Goal: Transaction & Acquisition: Purchase product/service

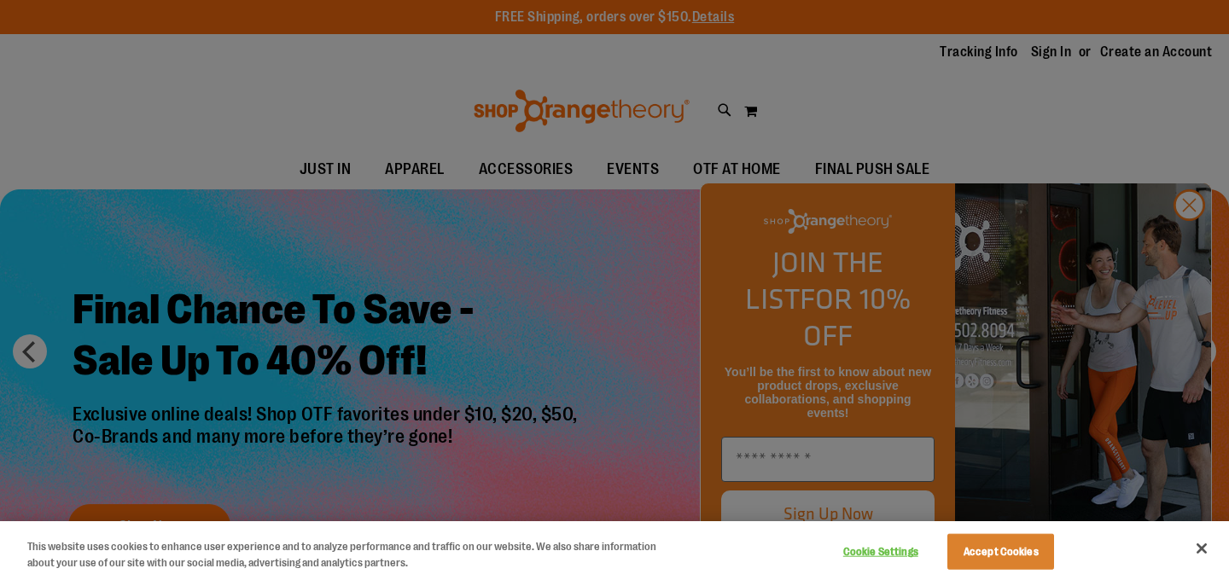
scroll to position [26, 0]
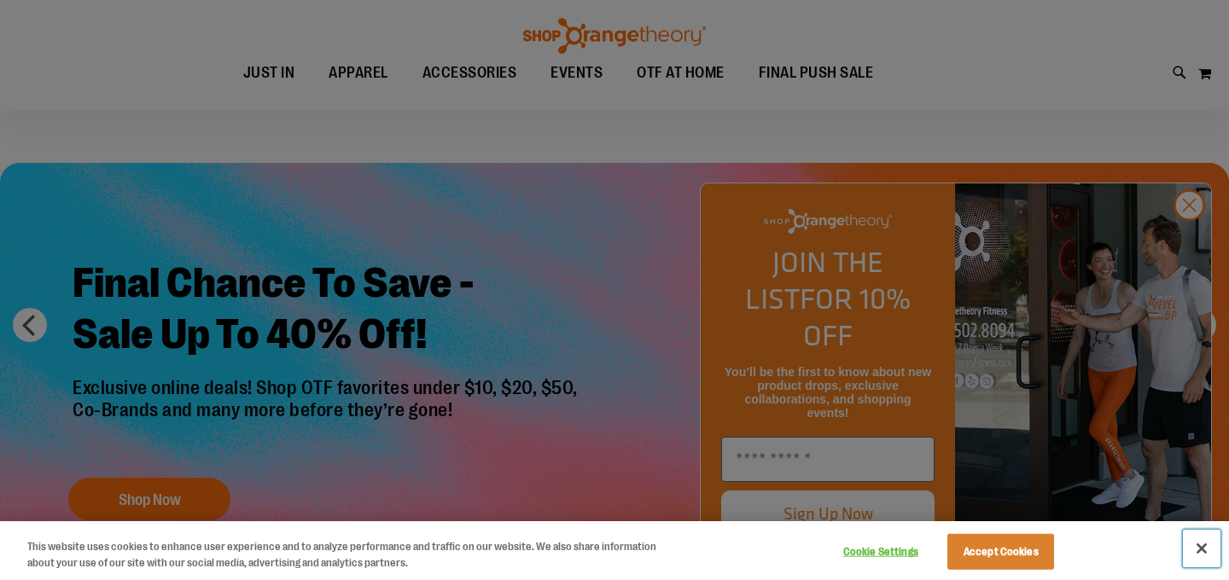
click at [1202, 544] on button "Close" at bounding box center [1202, 549] width 38 height 38
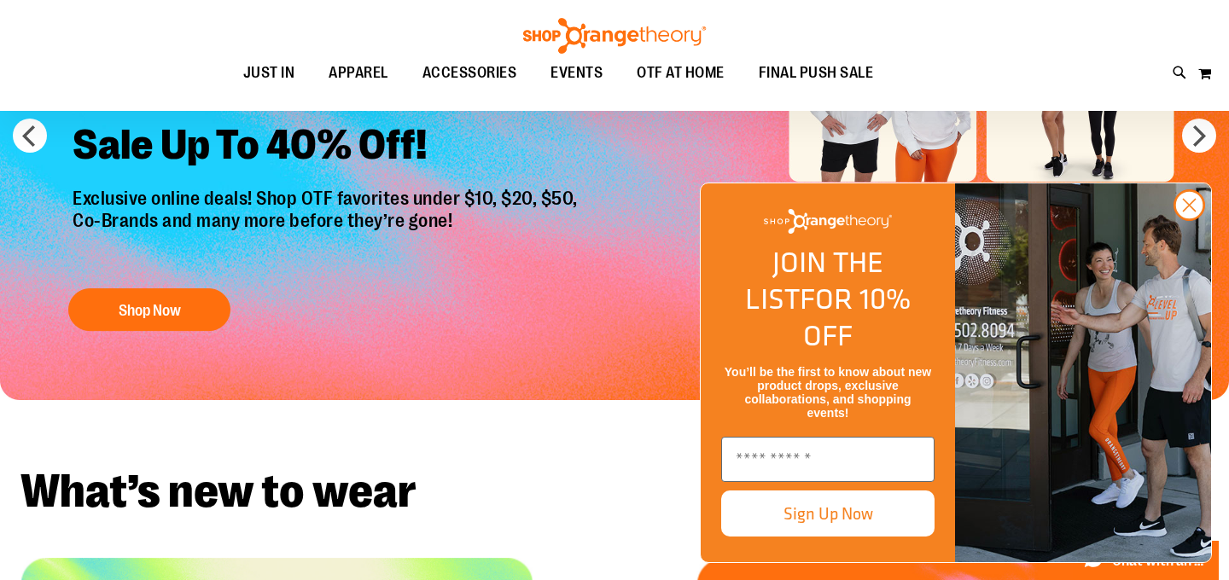
scroll to position [247, 0]
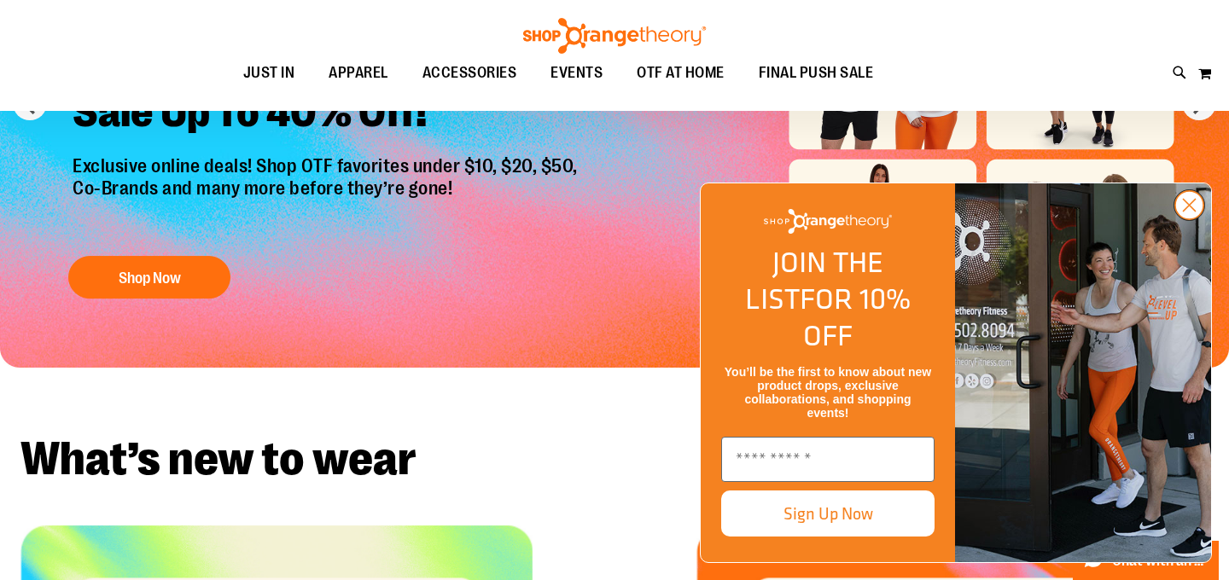
click at [1196, 219] on circle "Close dialog" at bounding box center [1189, 205] width 28 height 28
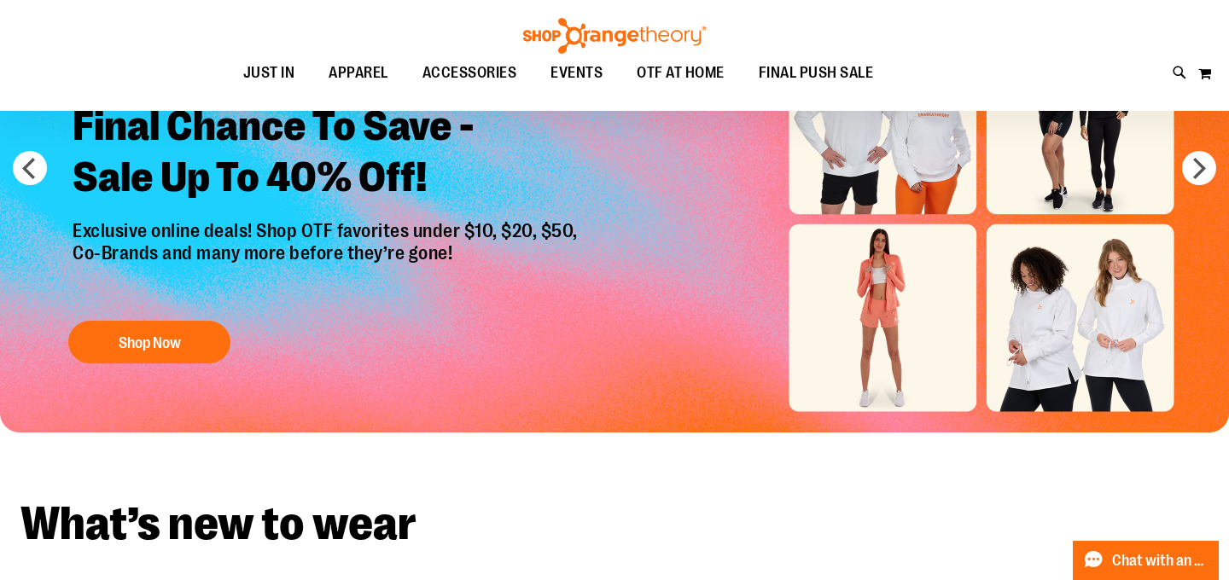
scroll to position [134, 0]
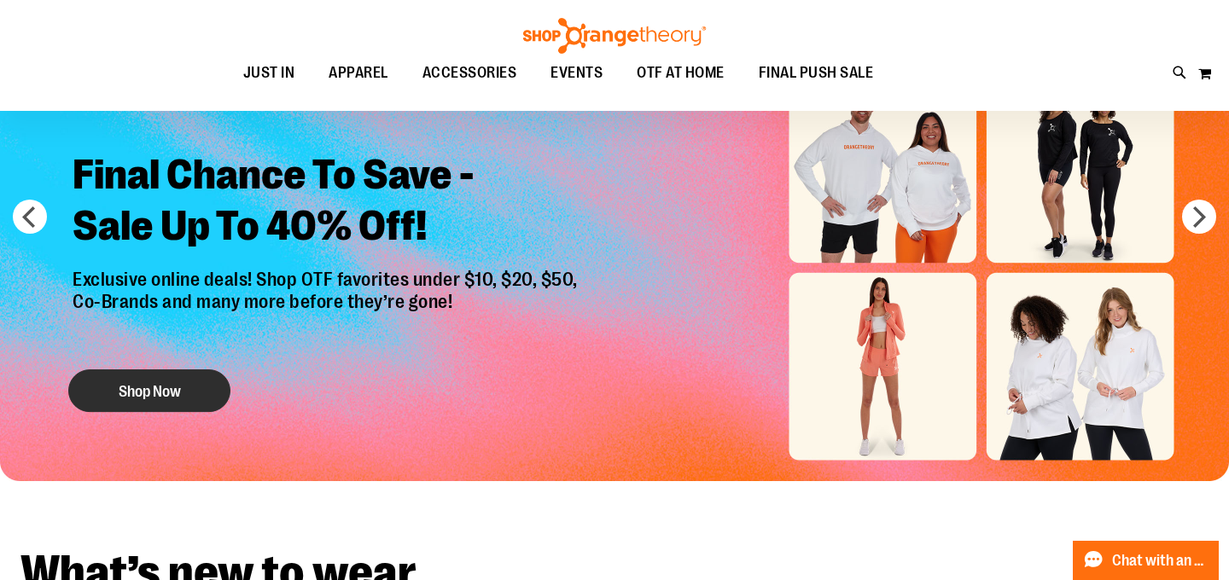
click at [146, 380] on button "Shop Now" at bounding box center [149, 390] width 162 height 43
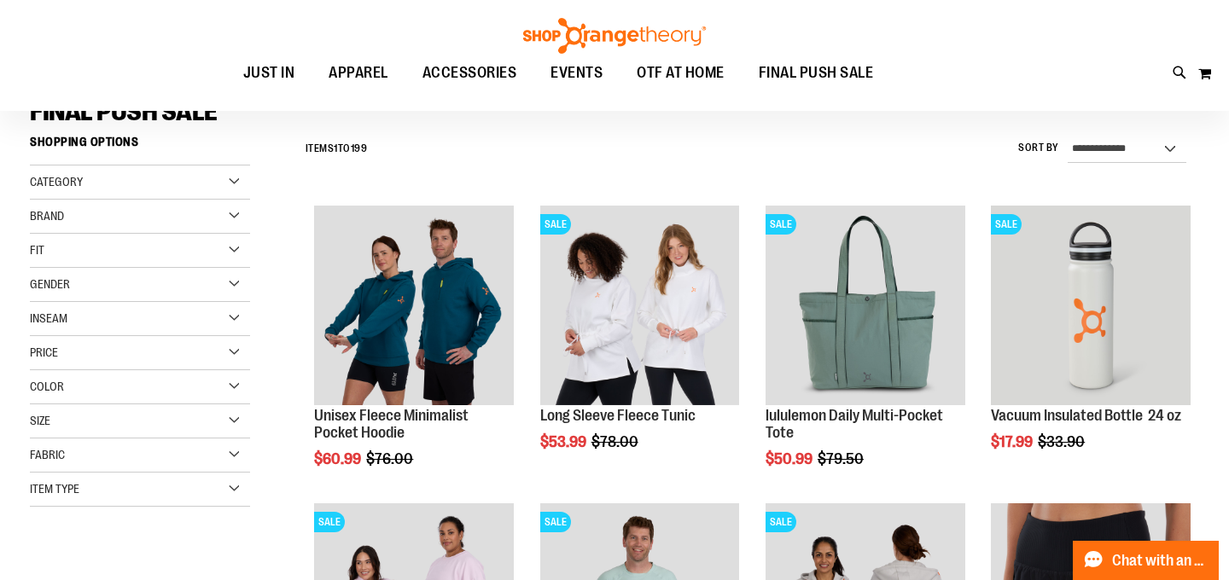
scroll to position [157, 0]
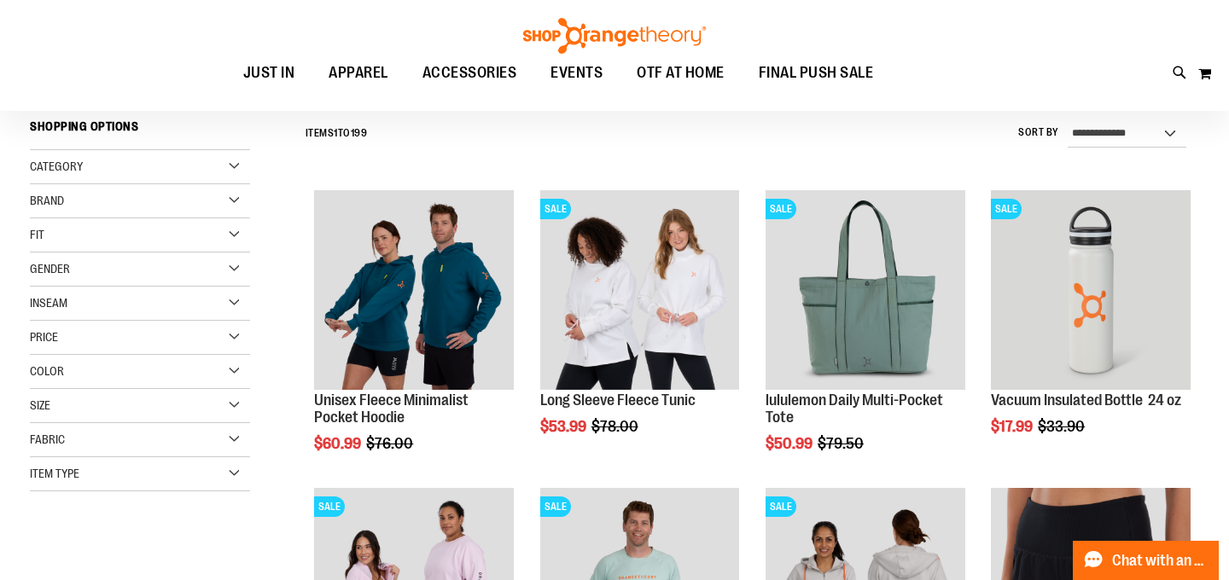
click at [89, 213] on div "Brand" at bounding box center [140, 201] width 220 height 34
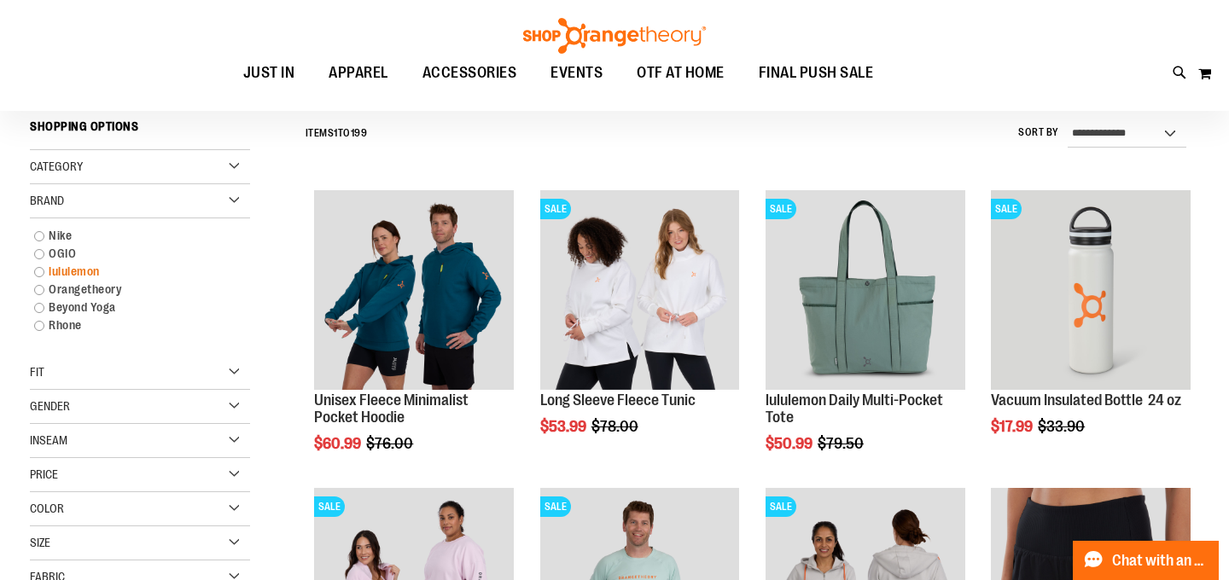
click at [63, 268] on link "lululemon" at bounding box center [132, 272] width 212 height 18
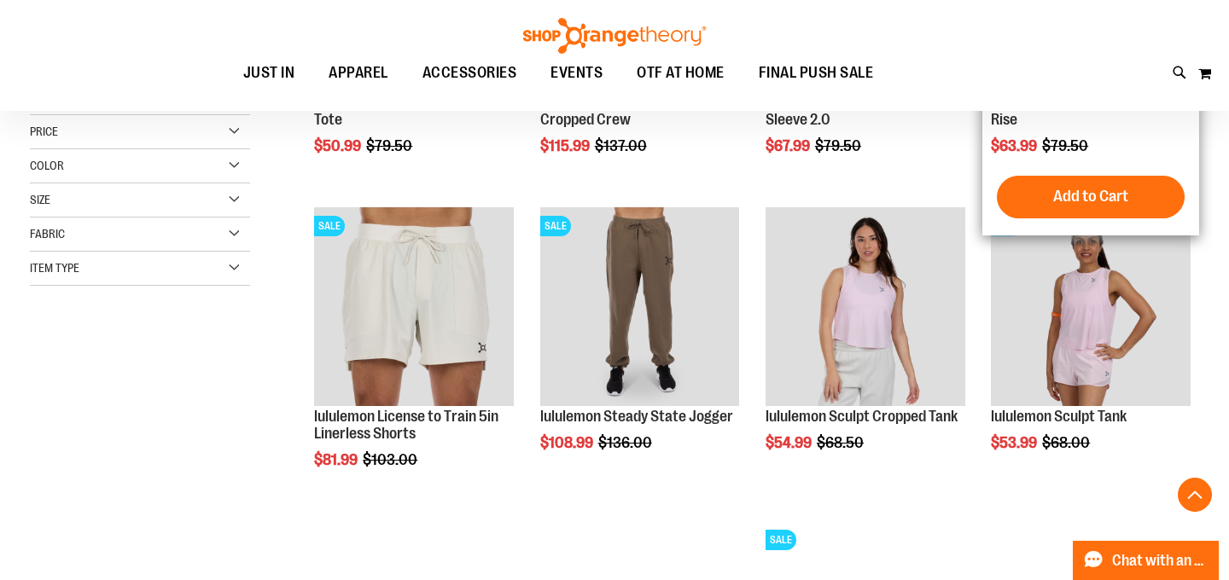
scroll to position [471, 0]
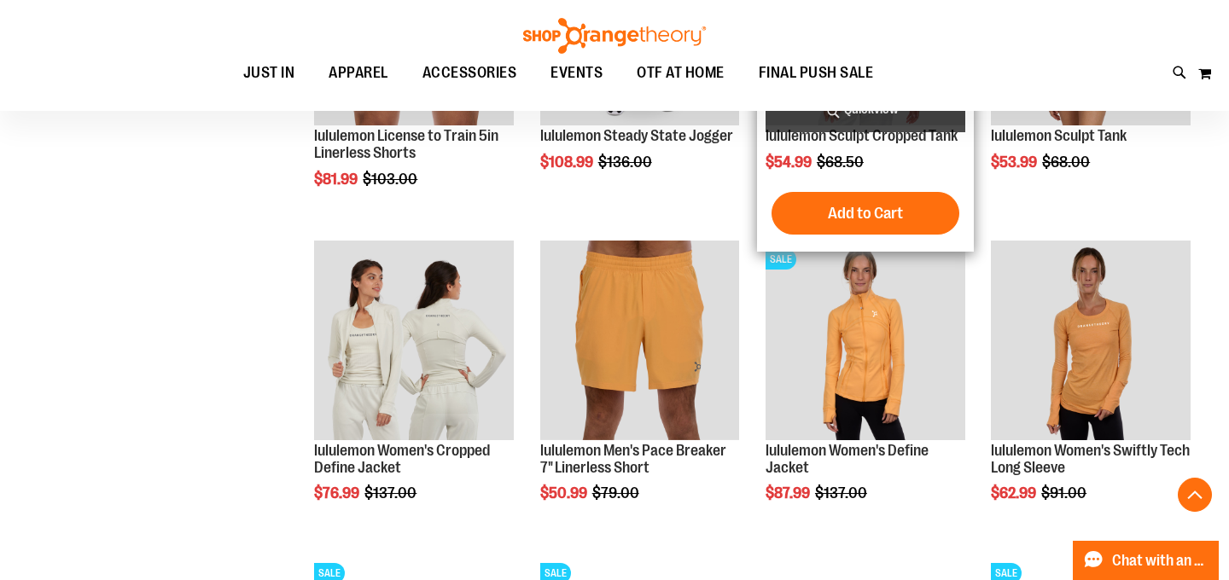
scroll to position [763, 0]
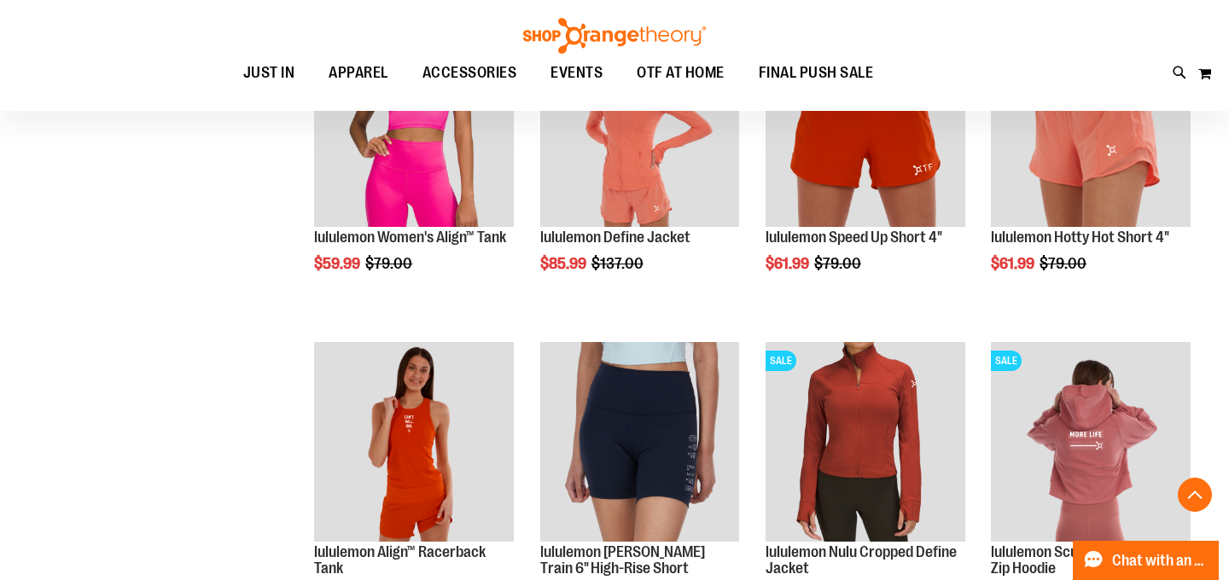
scroll to position [1570, 0]
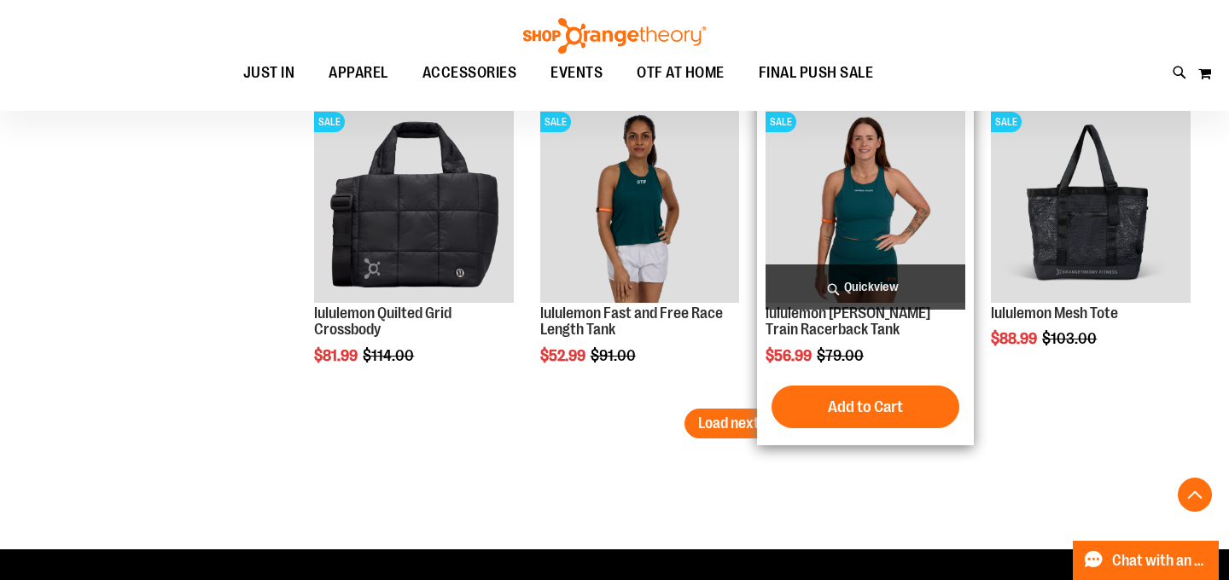
scroll to position [2802, 0]
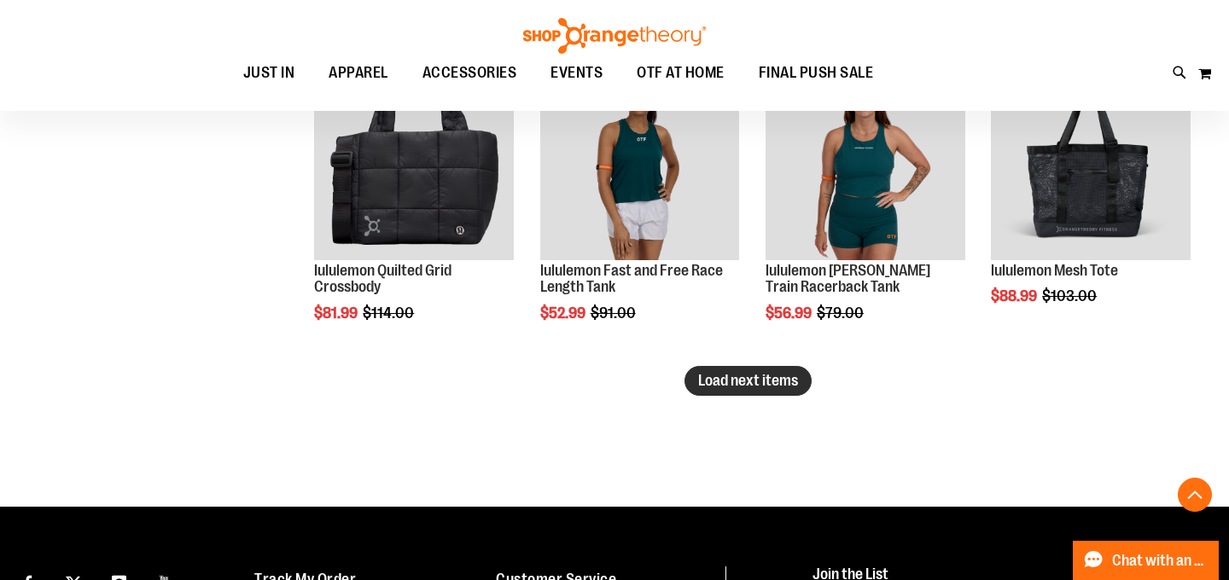
click at [738, 384] on span "Load next items" at bounding box center [748, 380] width 100 height 17
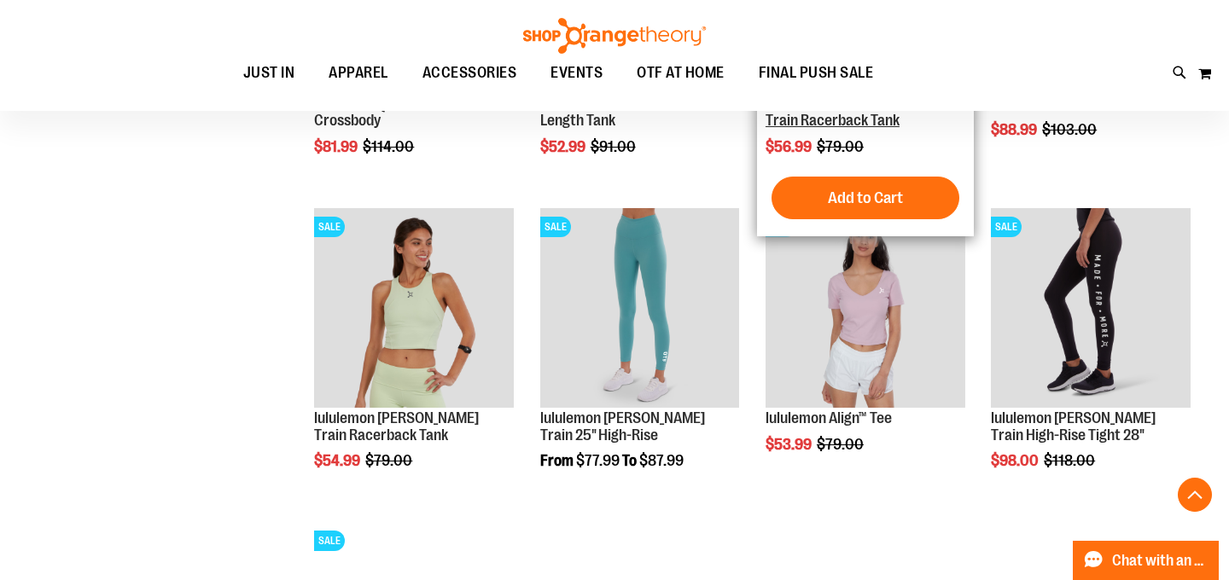
scroll to position [2973, 0]
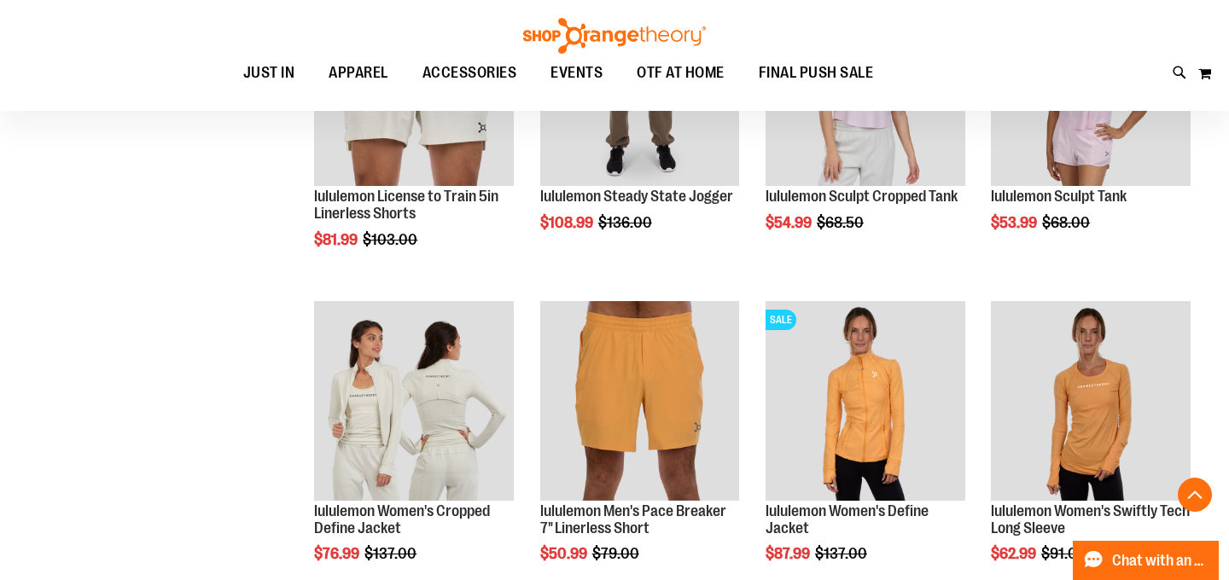
scroll to position [282, 0]
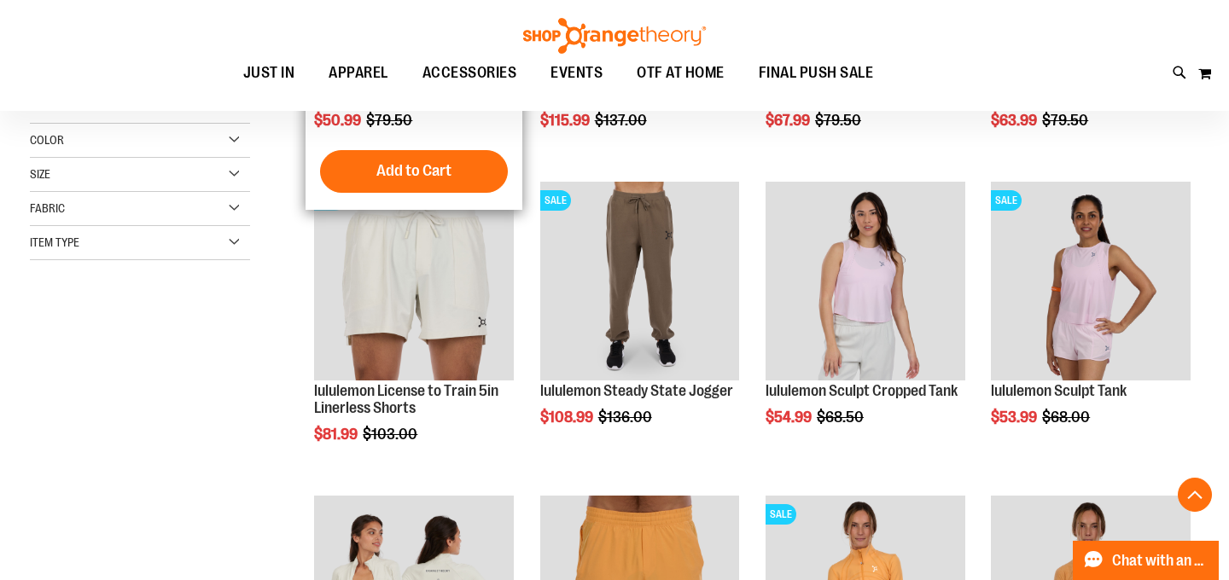
scroll to position [483, 0]
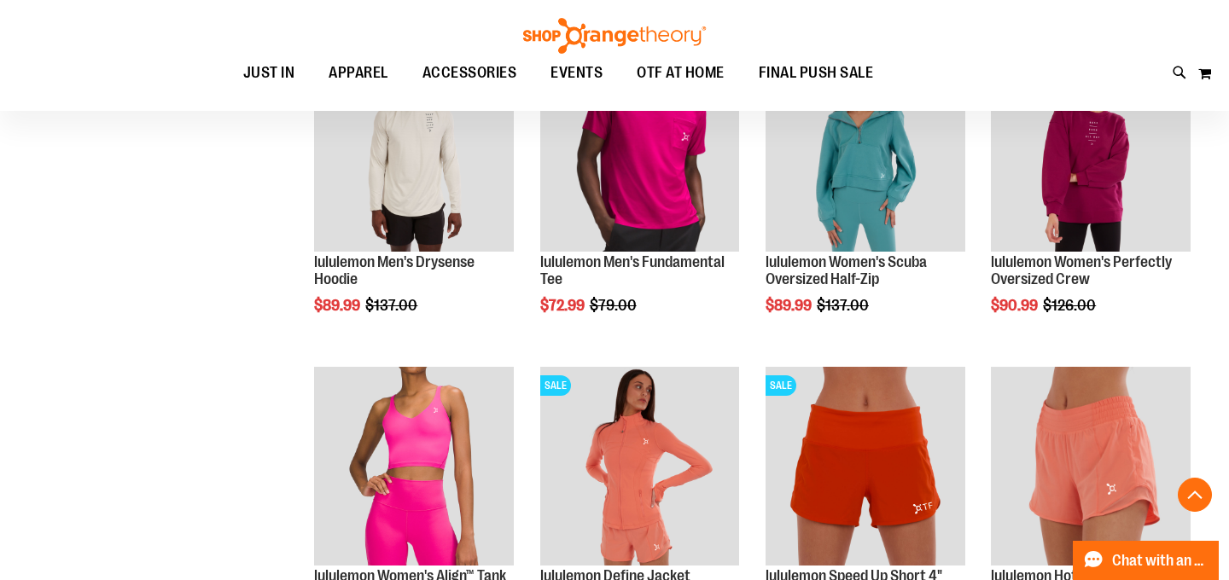
scroll to position [1242, 0]
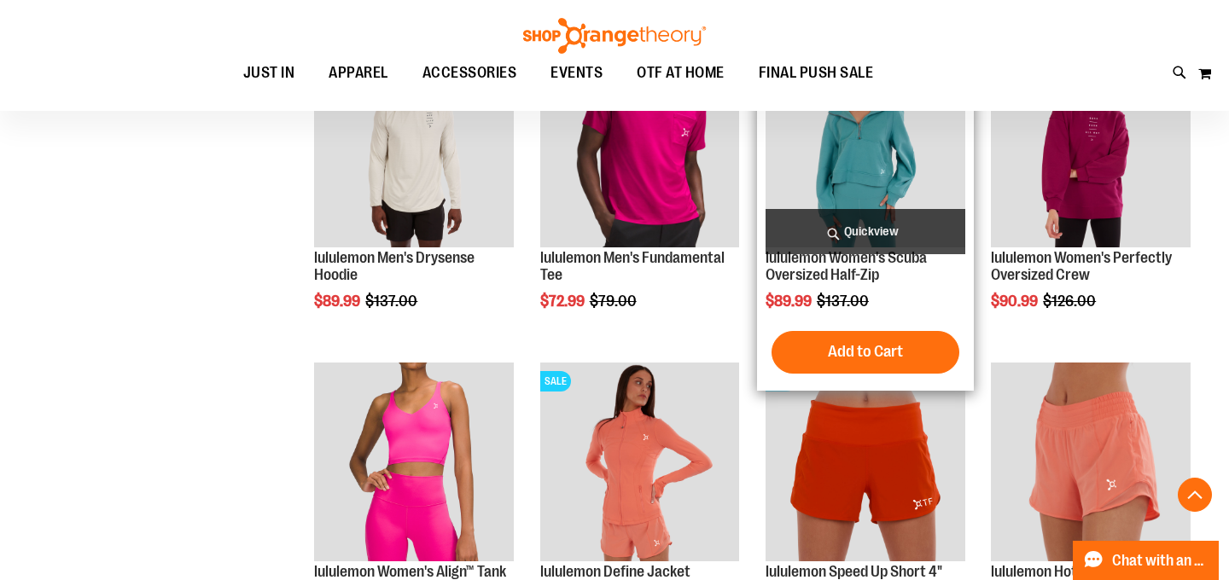
click at [857, 197] on img "product" at bounding box center [865, 148] width 200 height 200
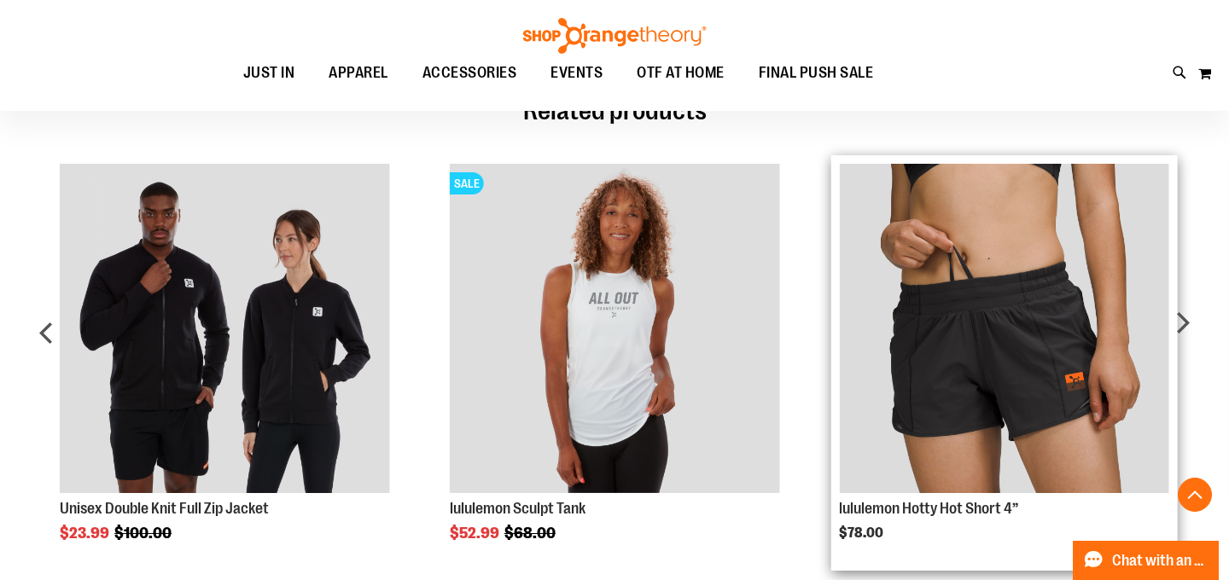
scroll to position [725, 0]
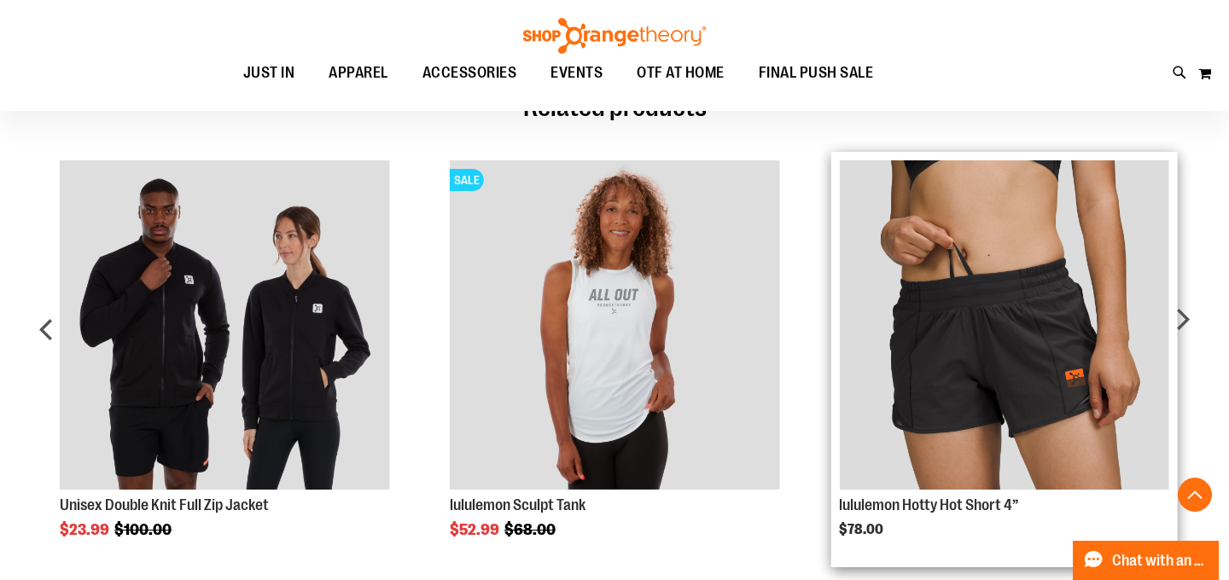
click at [986, 260] on img "Product Page Link" at bounding box center [1003, 324] width 329 height 329
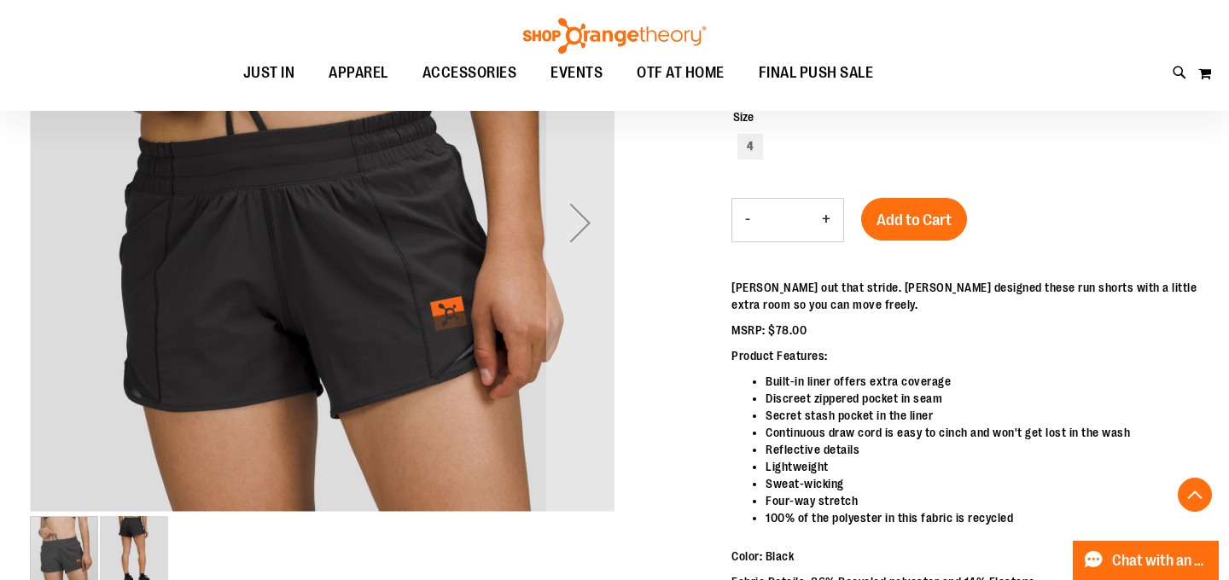
scroll to position [220, 0]
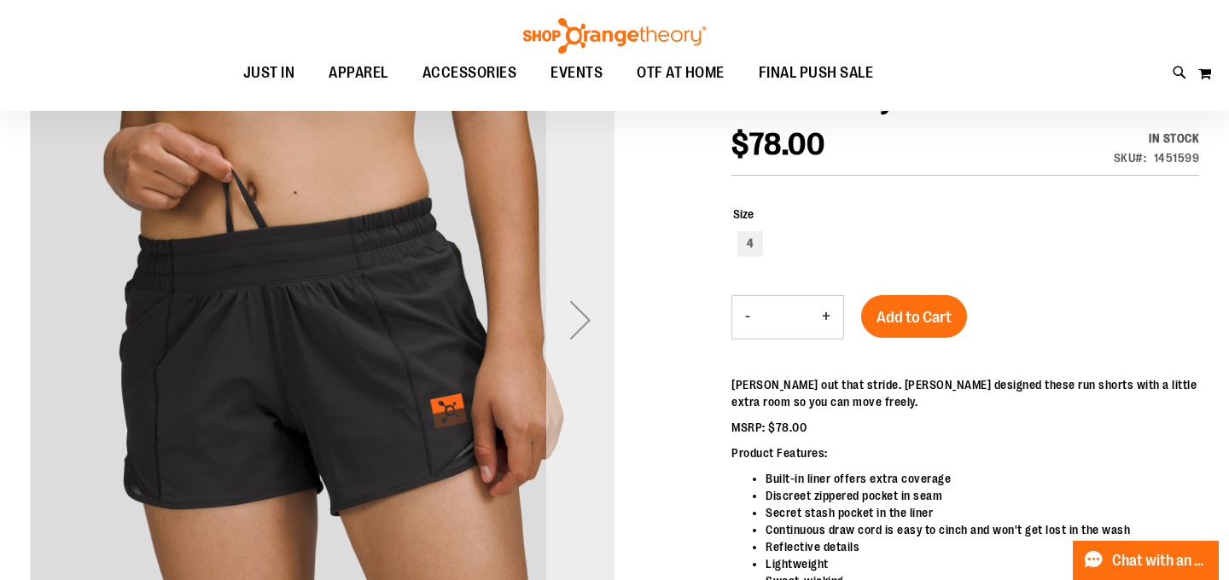
click at [566, 321] on div "Next" at bounding box center [580, 320] width 68 height 68
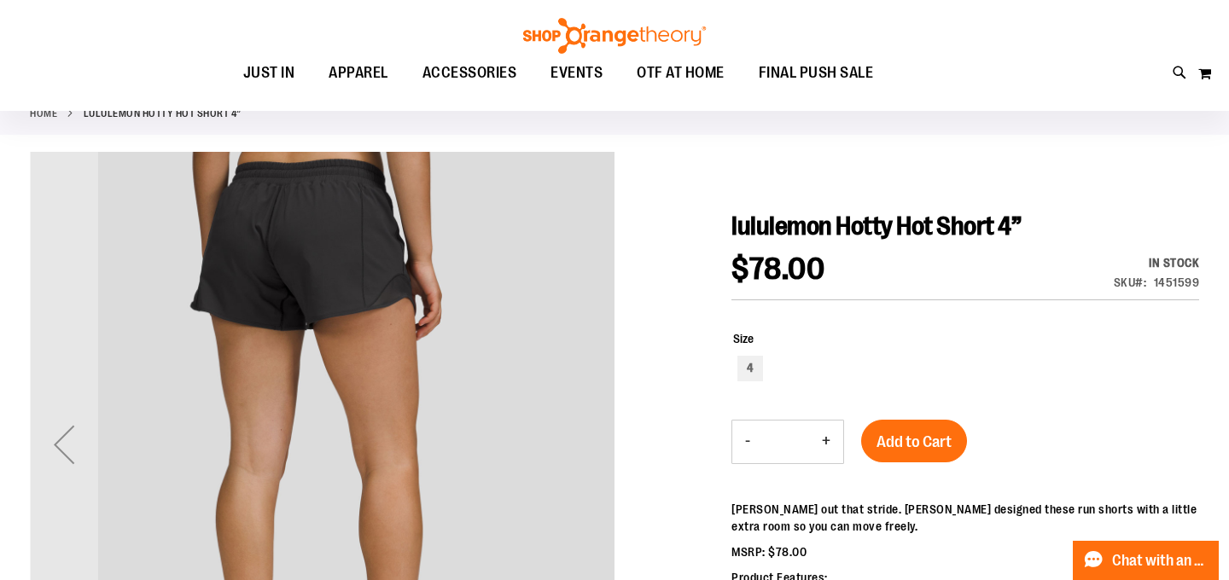
scroll to position [86, 0]
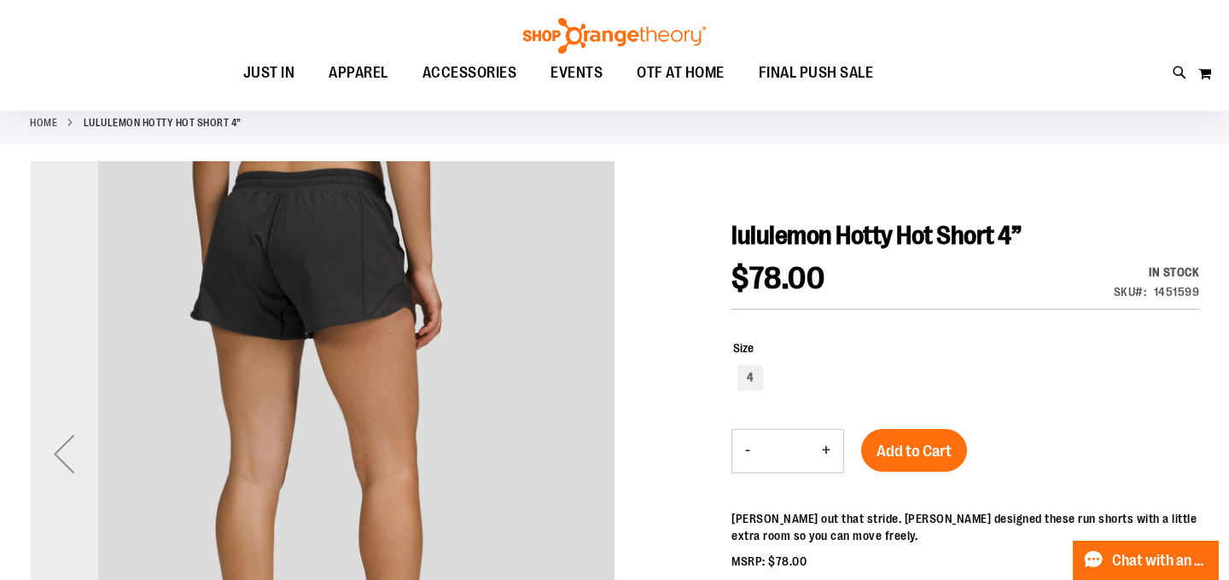
click at [55, 434] on div "Previous" at bounding box center [64, 454] width 68 height 68
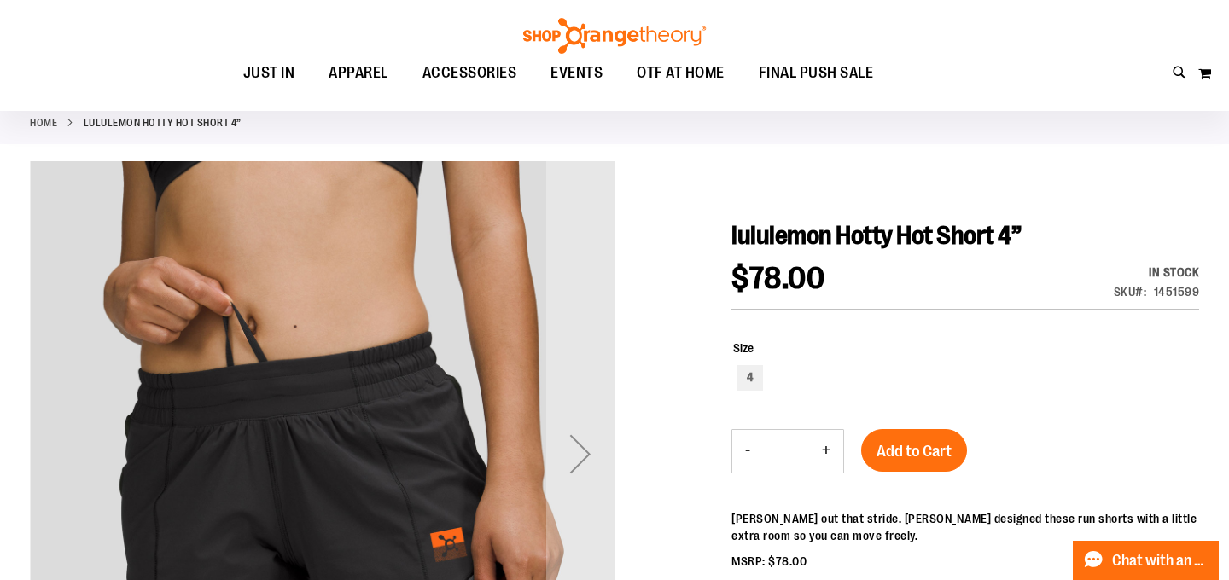
scroll to position [0, 0]
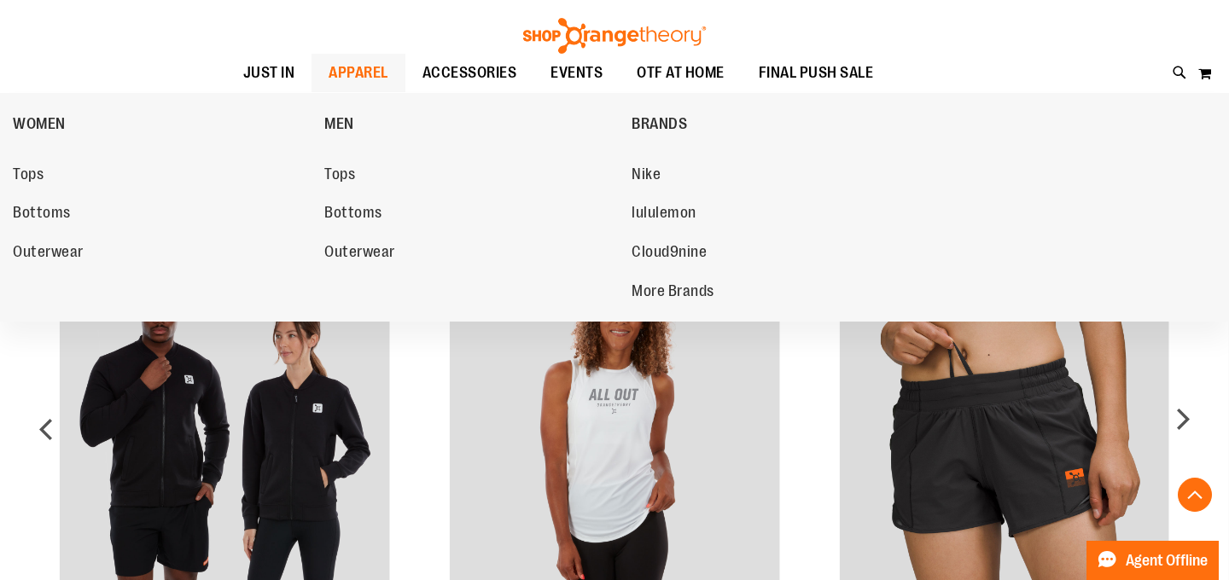
scroll to position [725, 0]
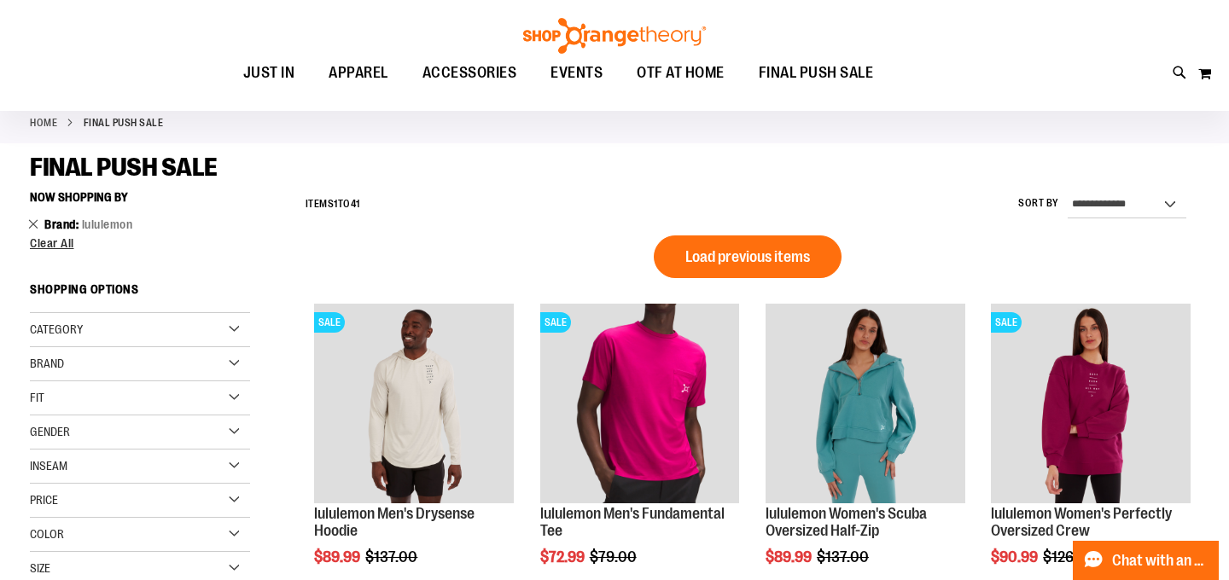
click at [28, 218] on link "Remove This Item" at bounding box center [33, 223] width 11 height 17
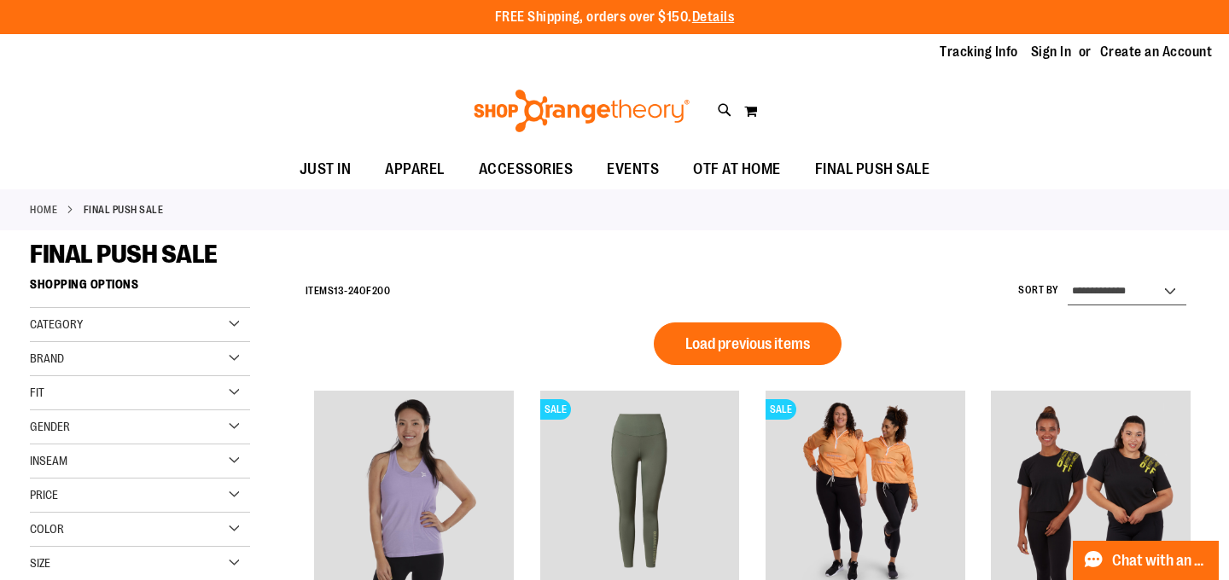
click at [1099, 296] on select "**********" at bounding box center [1127, 291] width 119 height 27
select select "*********"
click at [1068, 278] on select "**********" at bounding box center [1127, 291] width 119 height 27
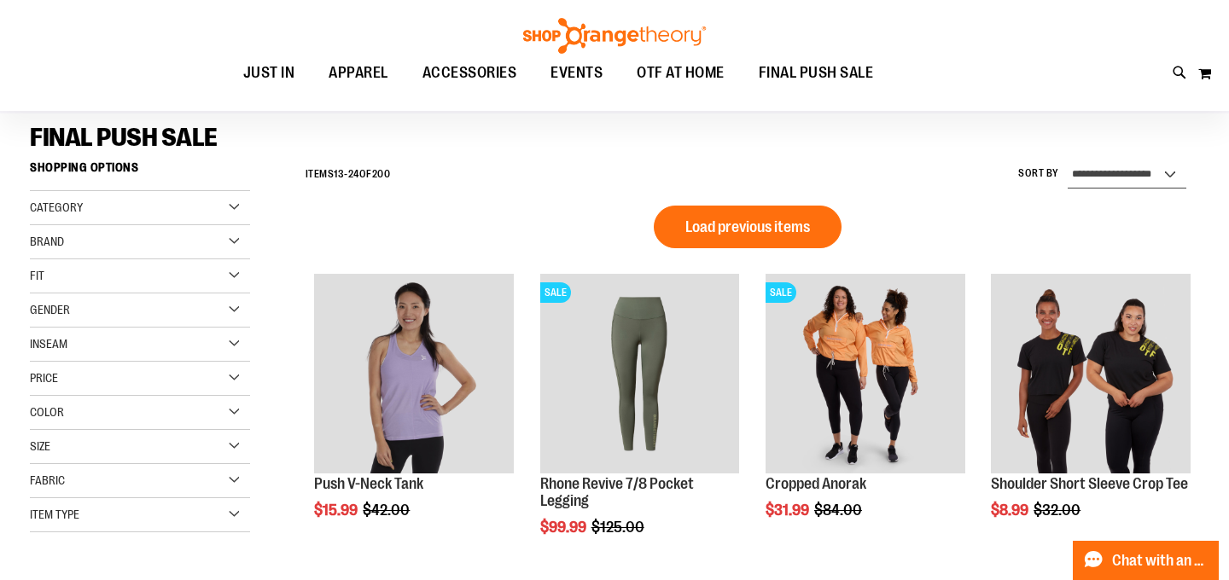
scroll to position [104, 0]
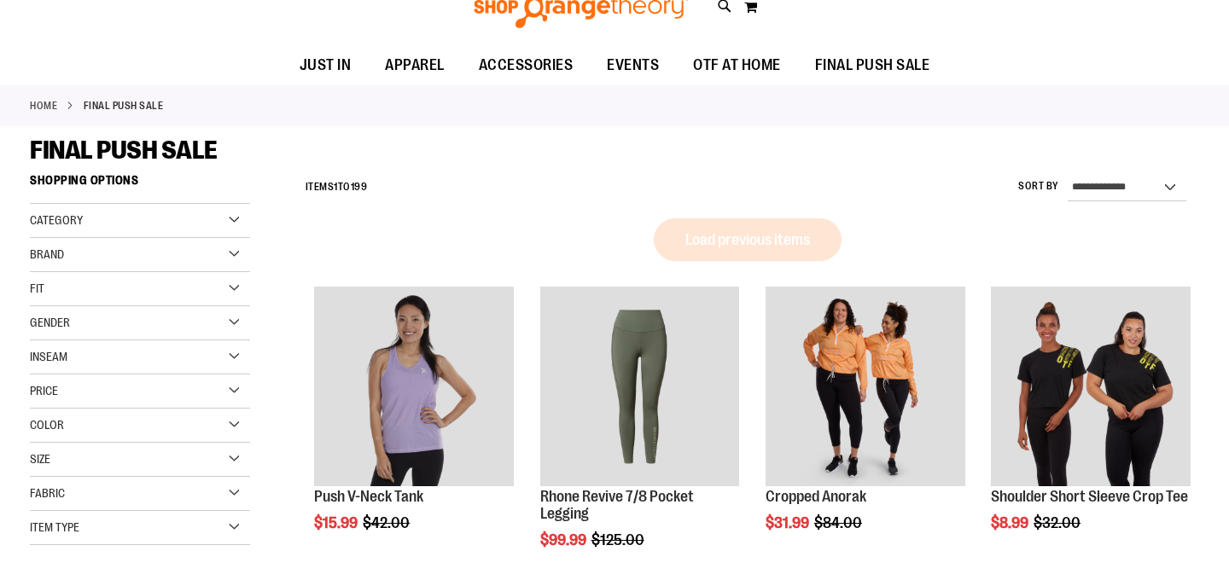
scroll to position [104, 0]
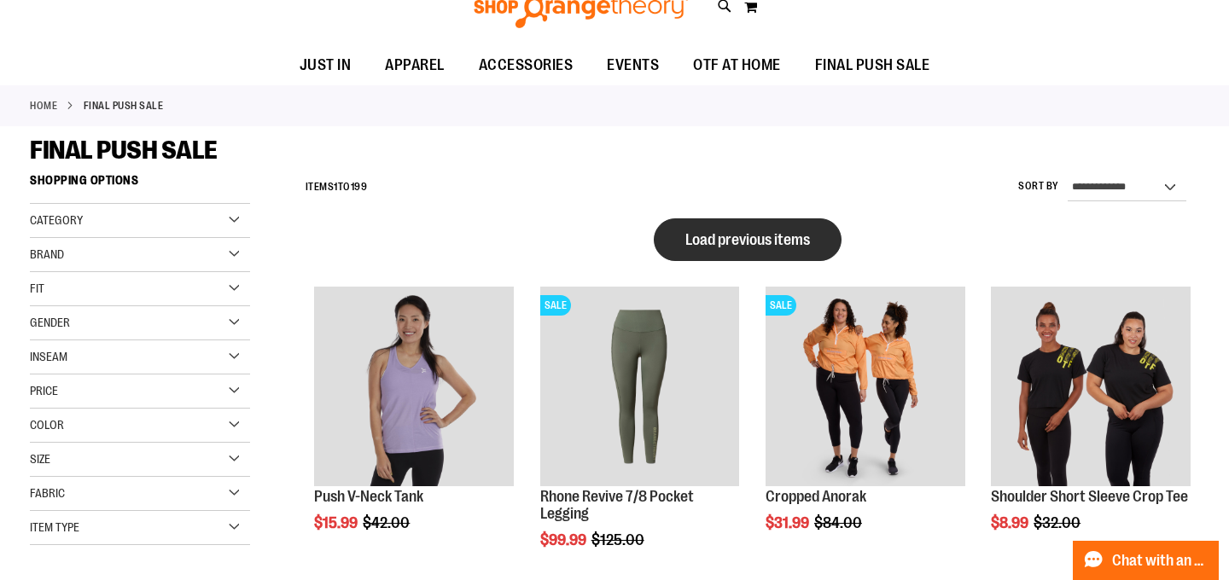
click at [694, 256] on button "Load previous items" at bounding box center [748, 239] width 188 height 43
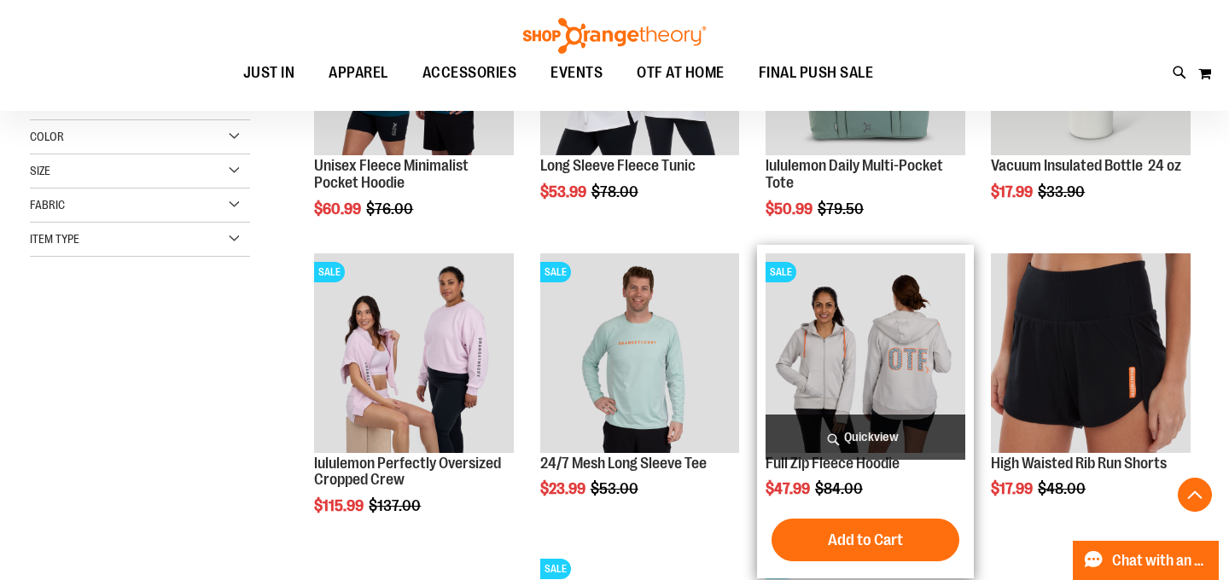
scroll to position [31, 0]
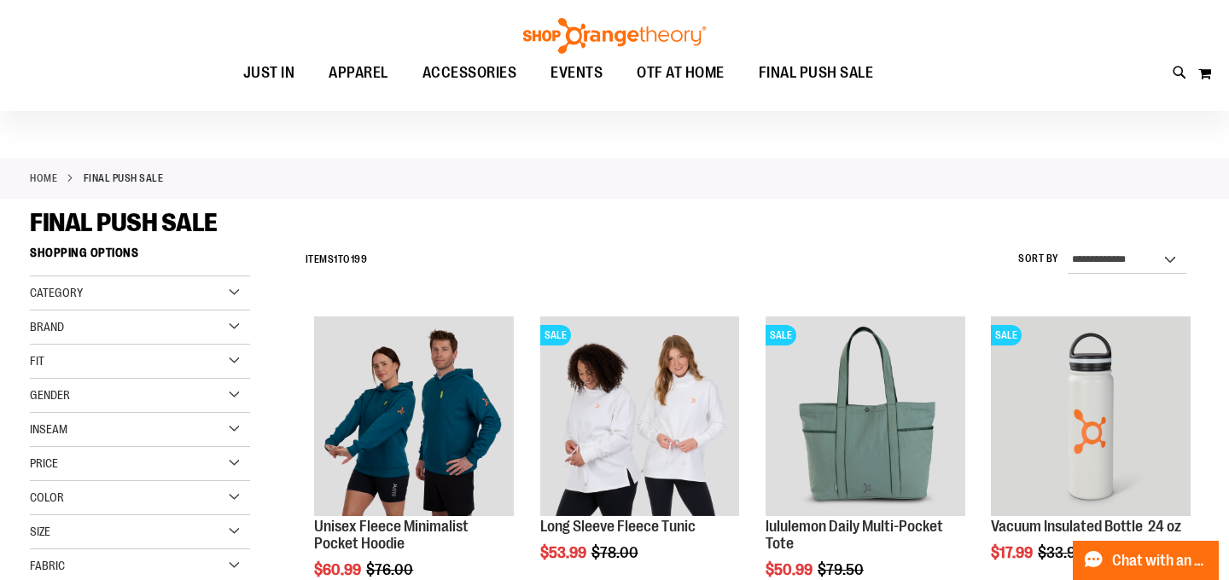
click at [69, 383] on div "Gender" at bounding box center [140, 396] width 220 height 34
click at [64, 444] on link "Women 111 items" at bounding box center [132, 448] width 212 height 18
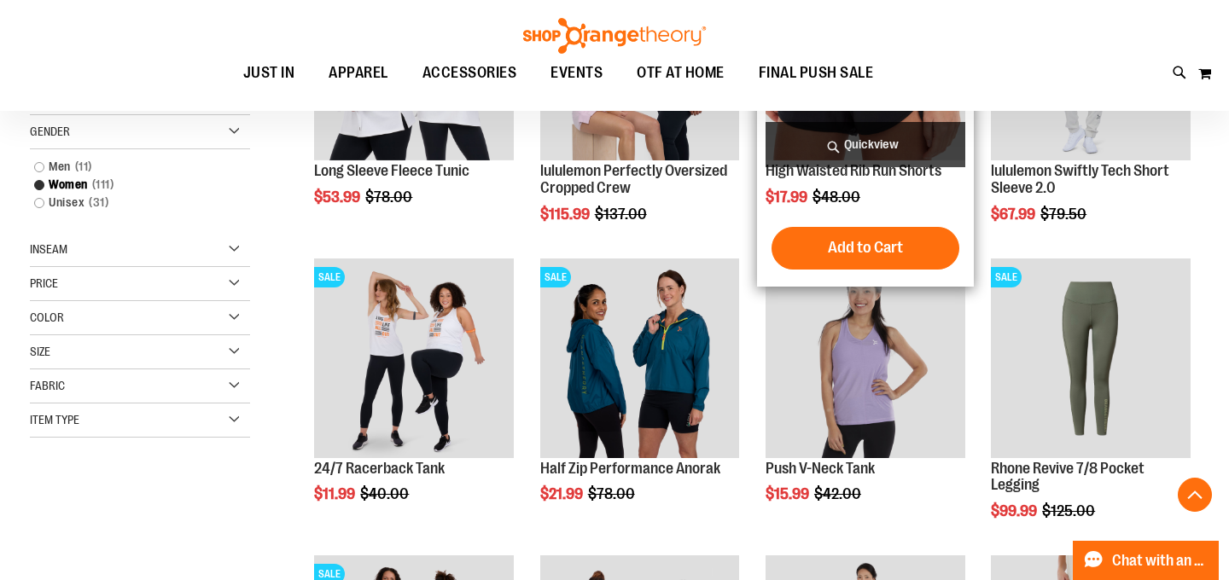
scroll to position [394, 0]
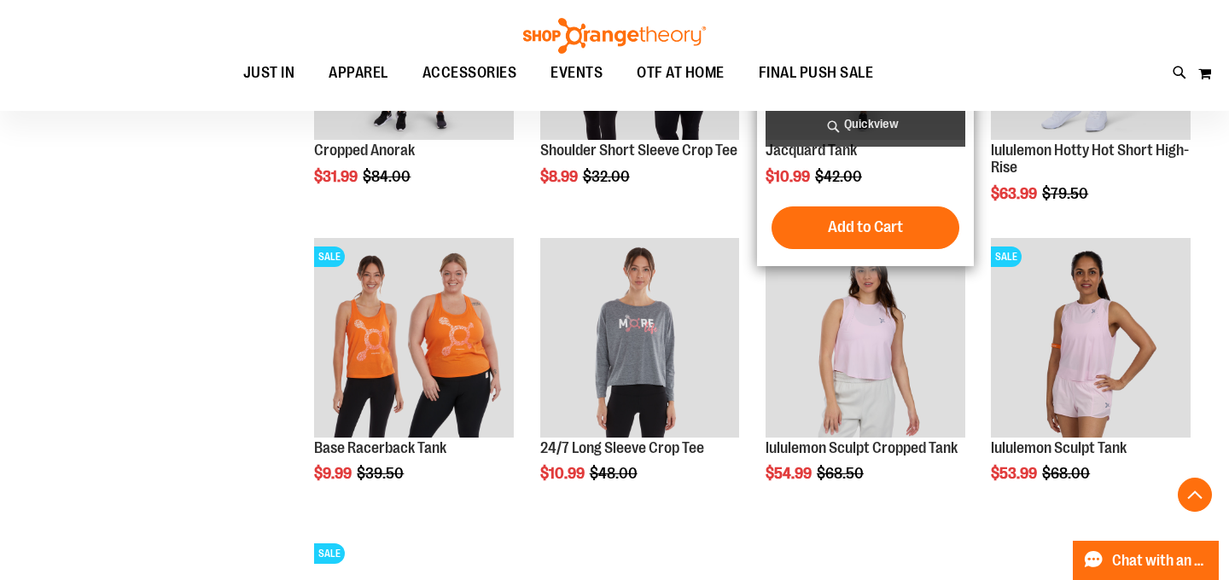
scroll to position [1056, 0]
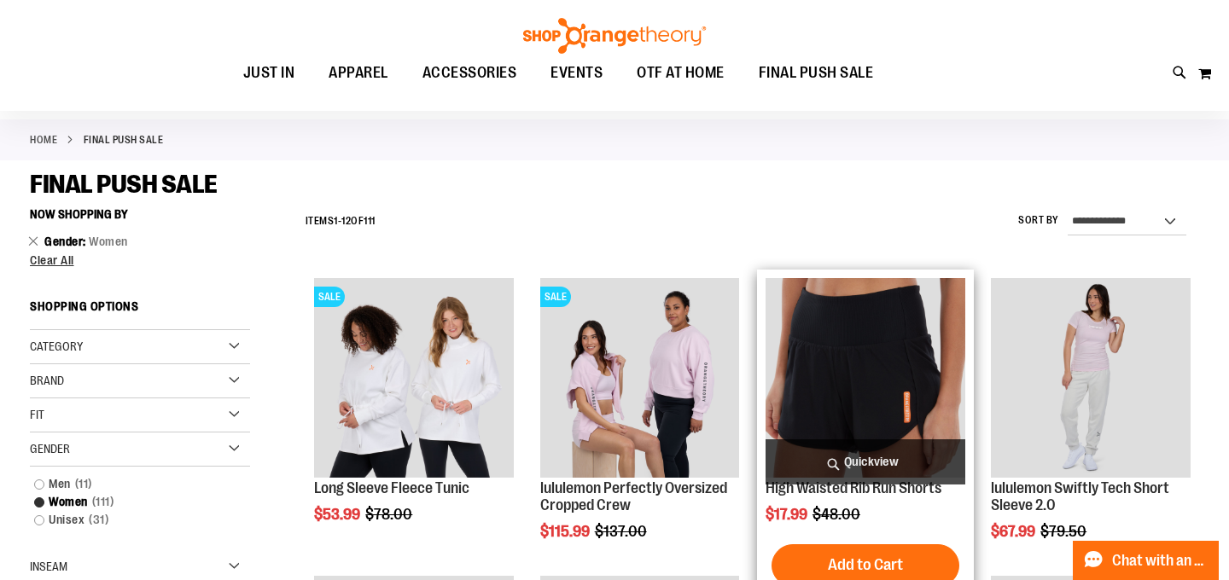
scroll to position [72, 0]
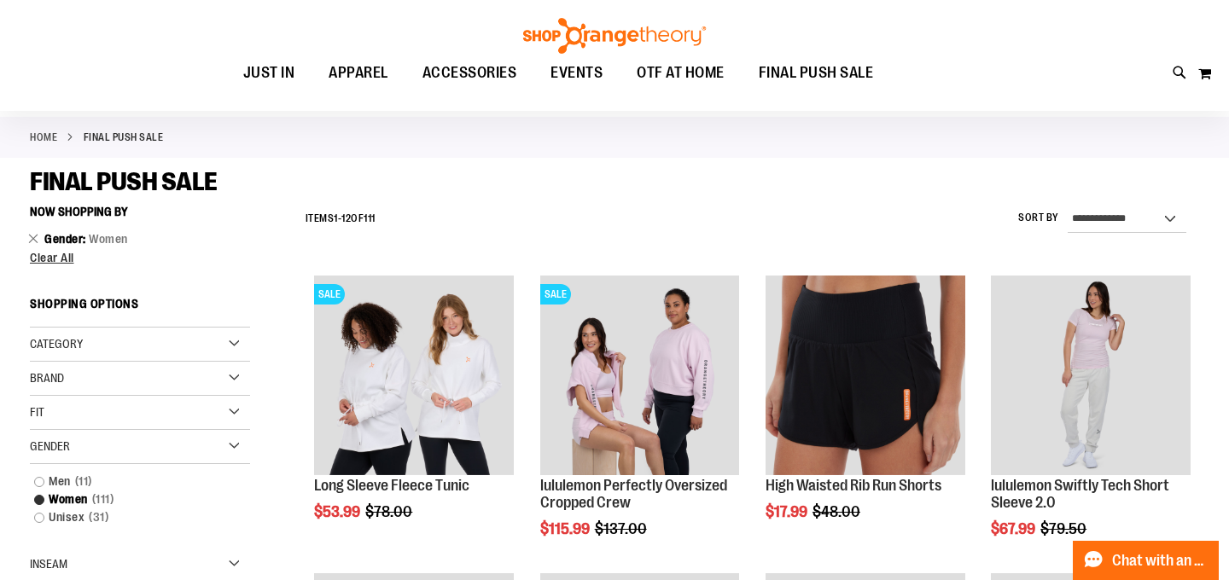
click at [1147, 234] on div "**********" at bounding box center [748, 219] width 902 height 44
click at [1144, 225] on select "**********" at bounding box center [1127, 219] width 119 height 27
select select "*********"
click at [1068, 206] on select "**********" at bounding box center [1127, 219] width 119 height 27
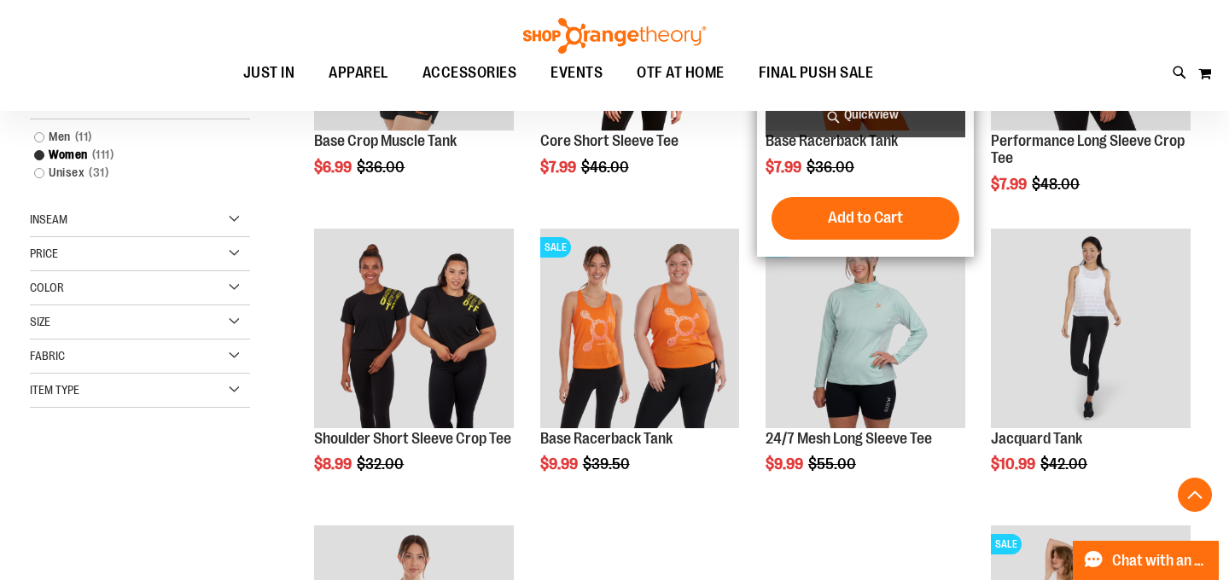
scroll to position [448, 0]
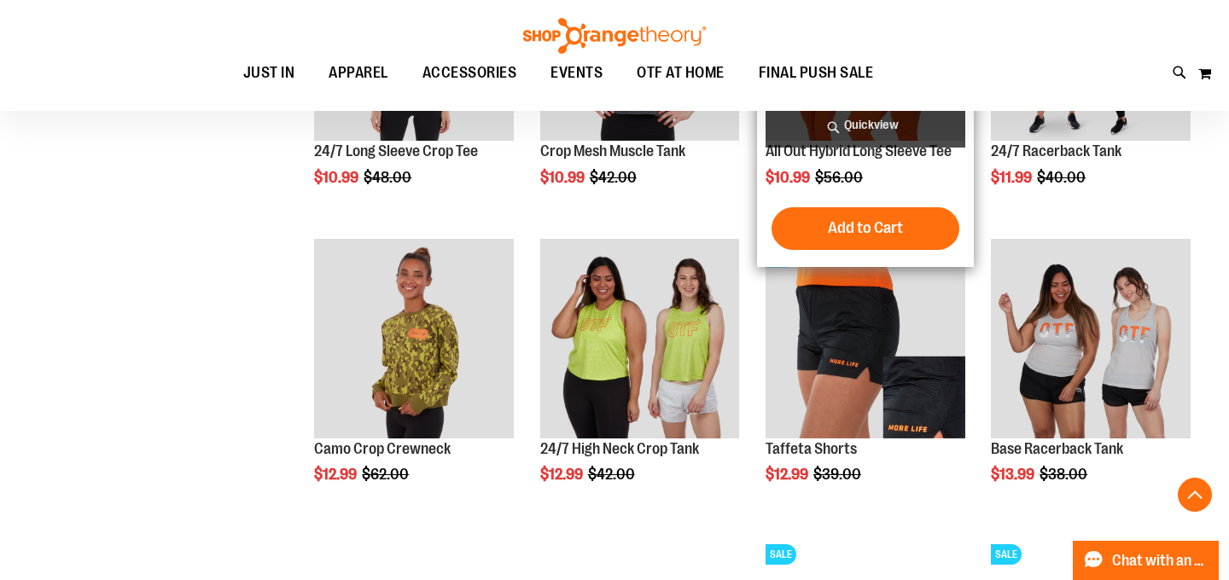
scroll to position [1015, 0]
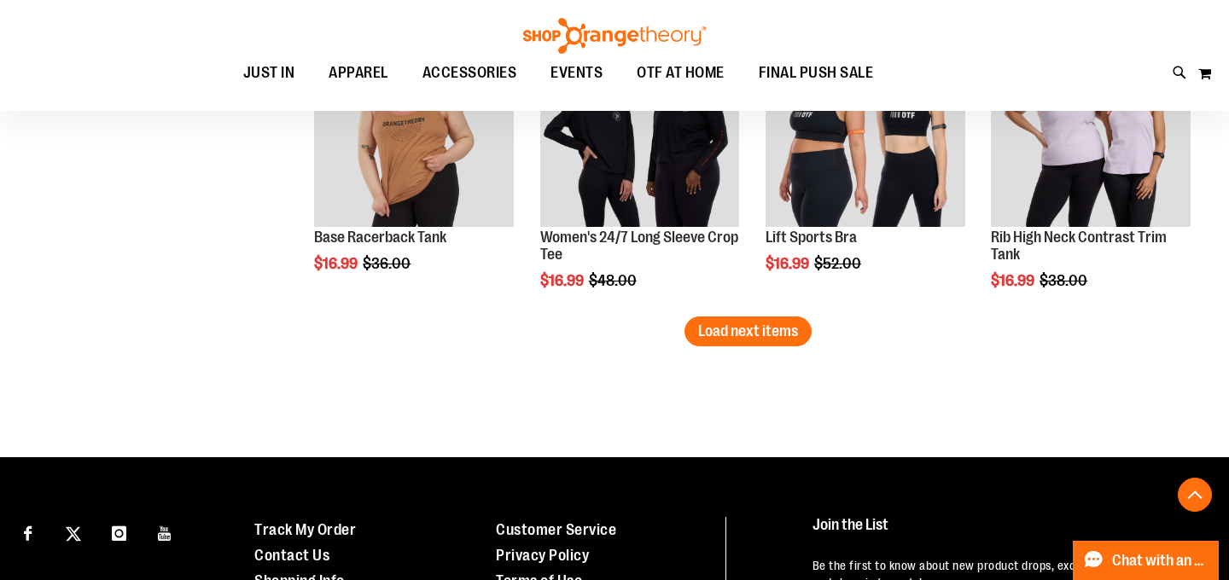
scroll to position [2711, 0]
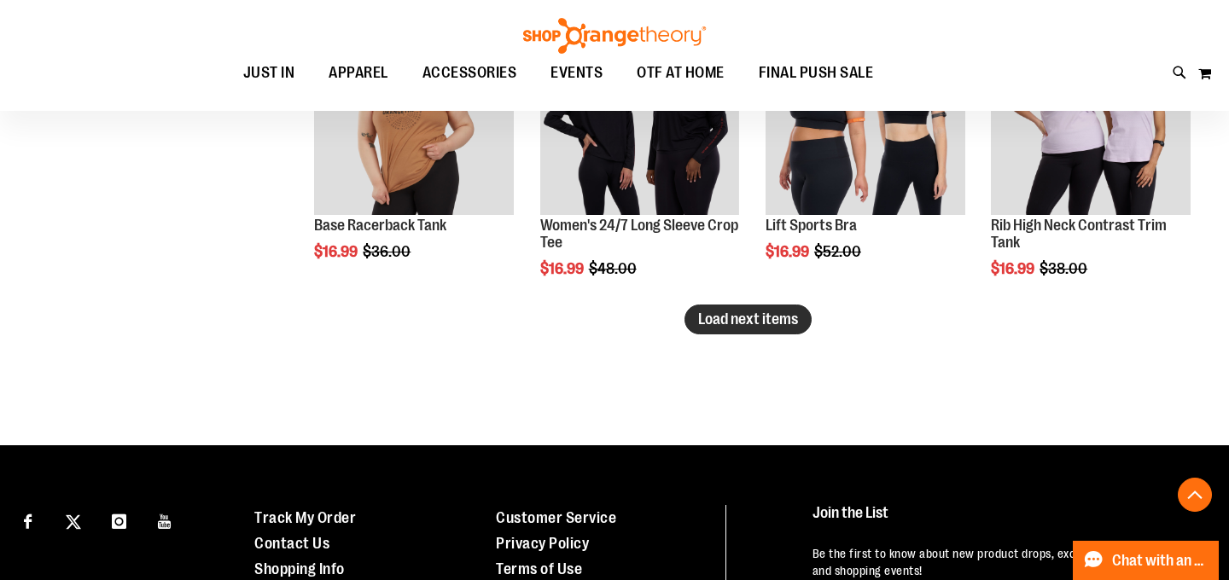
click at [741, 311] on span "Load next items" at bounding box center [748, 319] width 100 height 17
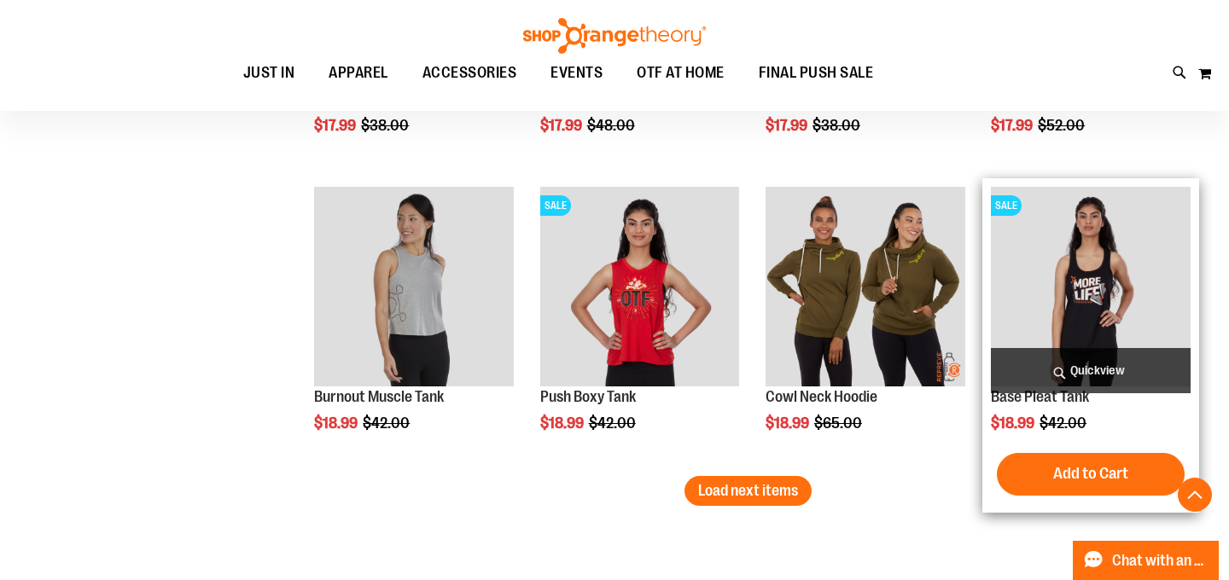
scroll to position [3471, 0]
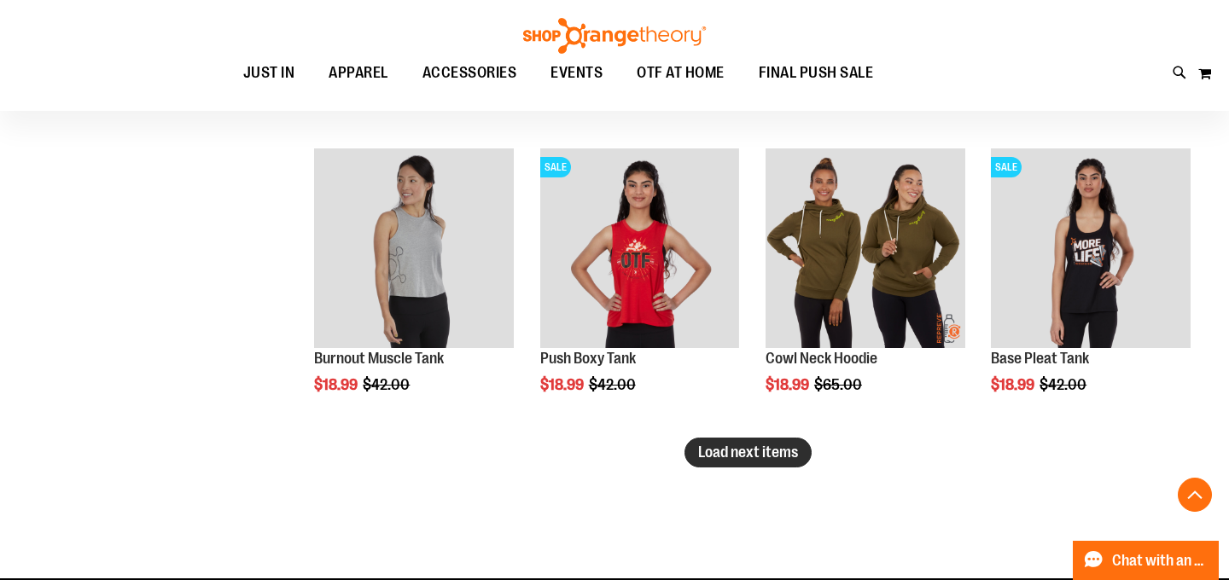
click at [718, 458] on span "Load next items" at bounding box center [748, 452] width 100 height 17
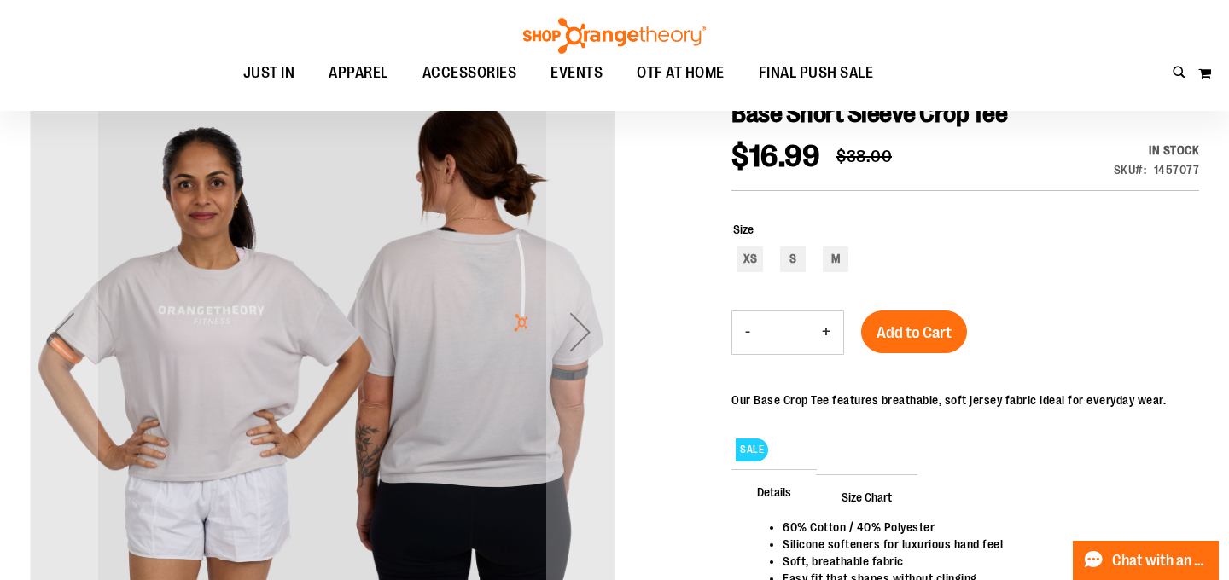
scroll to position [192, 0]
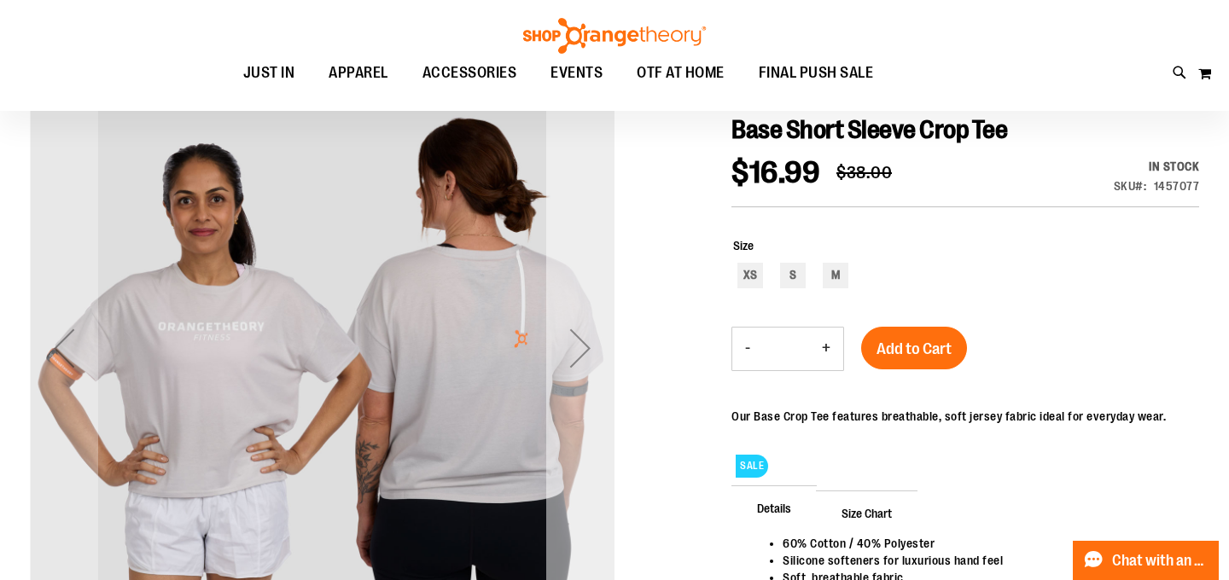
click at [594, 359] on div "Next" at bounding box center [580, 348] width 68 height 68
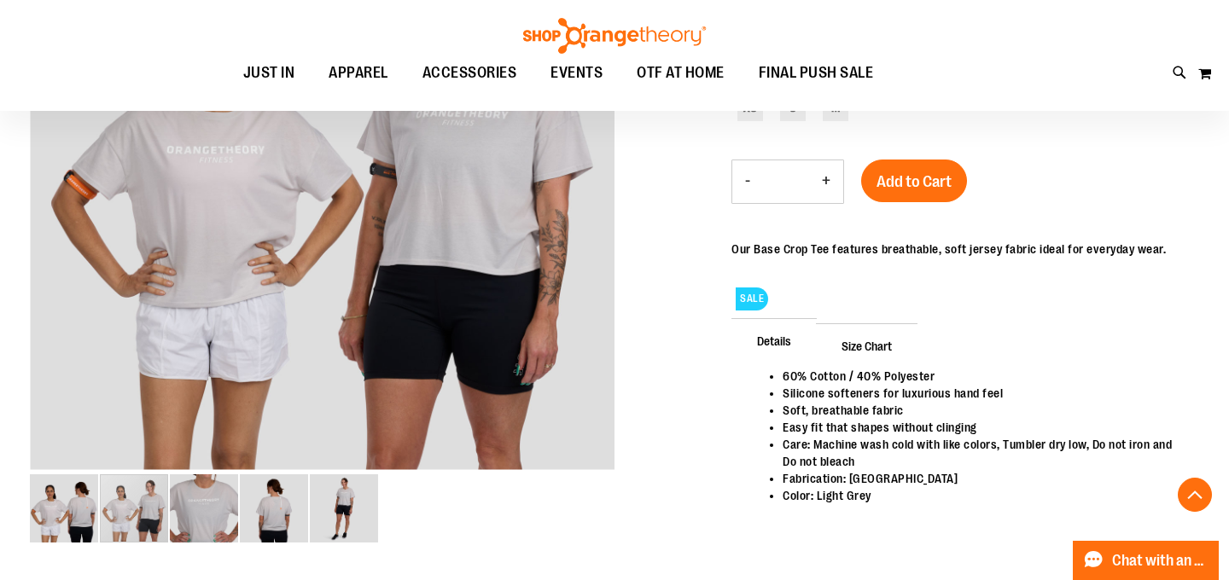
scroll to position [349, 0]
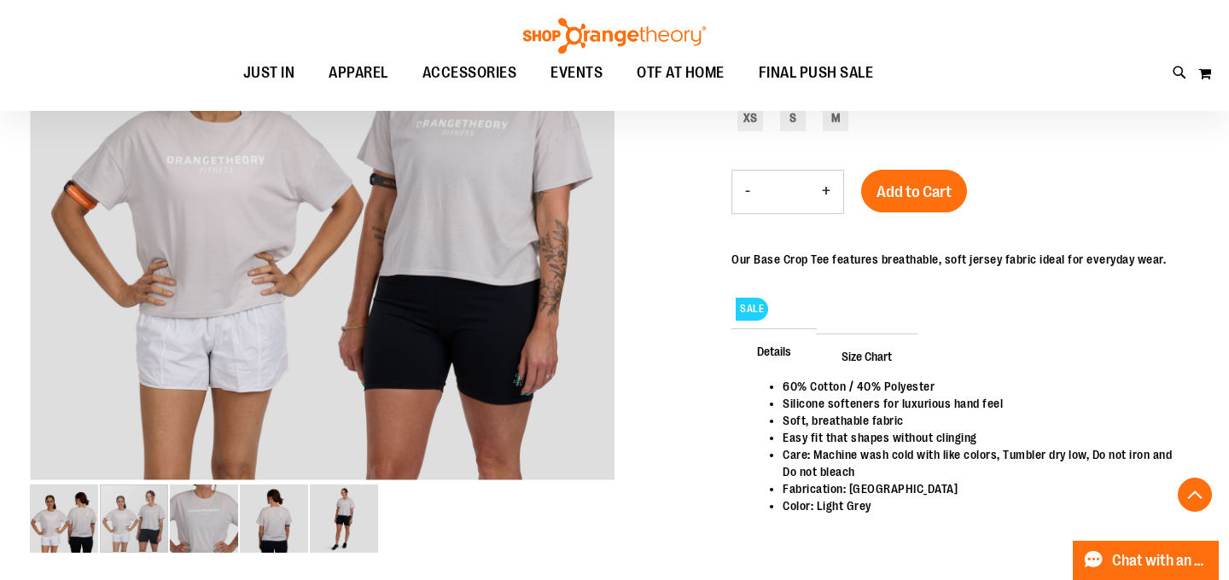
click at [858, 335] on span "Size Chart" at bounding box center [867, 356] width 102 height 44
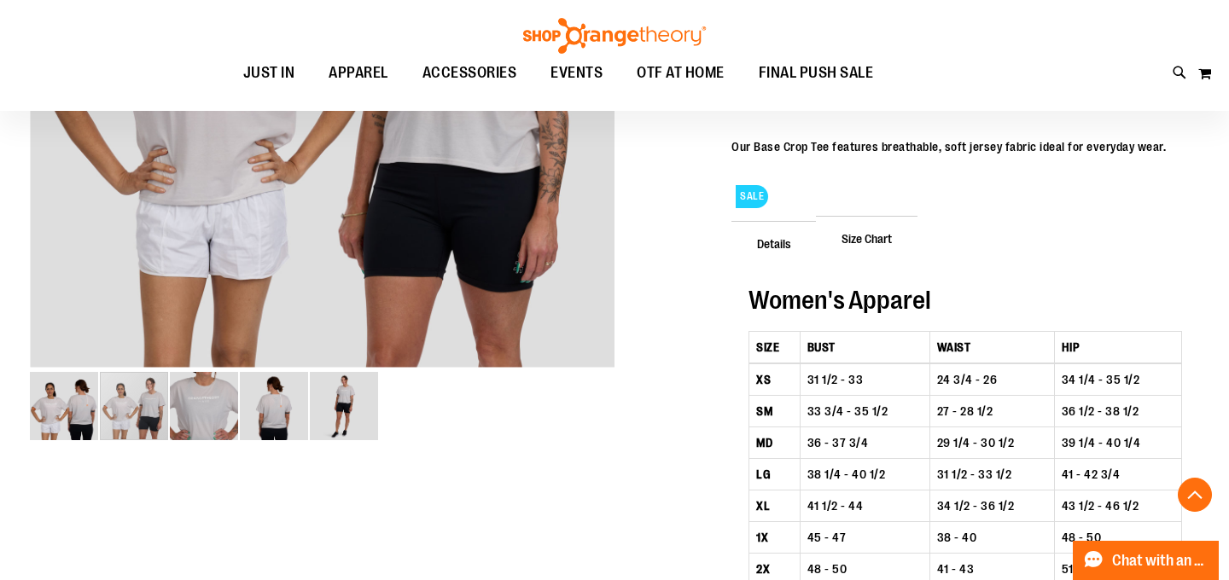
scroll to position [463, 0]
click at [963, 445] on td "29 1/4 - 30 1/2" at bounding box center [991, 442] width 125 height 32
click at [955, 394] on td "27 - 28 1/2" at bounding box center [991, 410] width 125 height 32
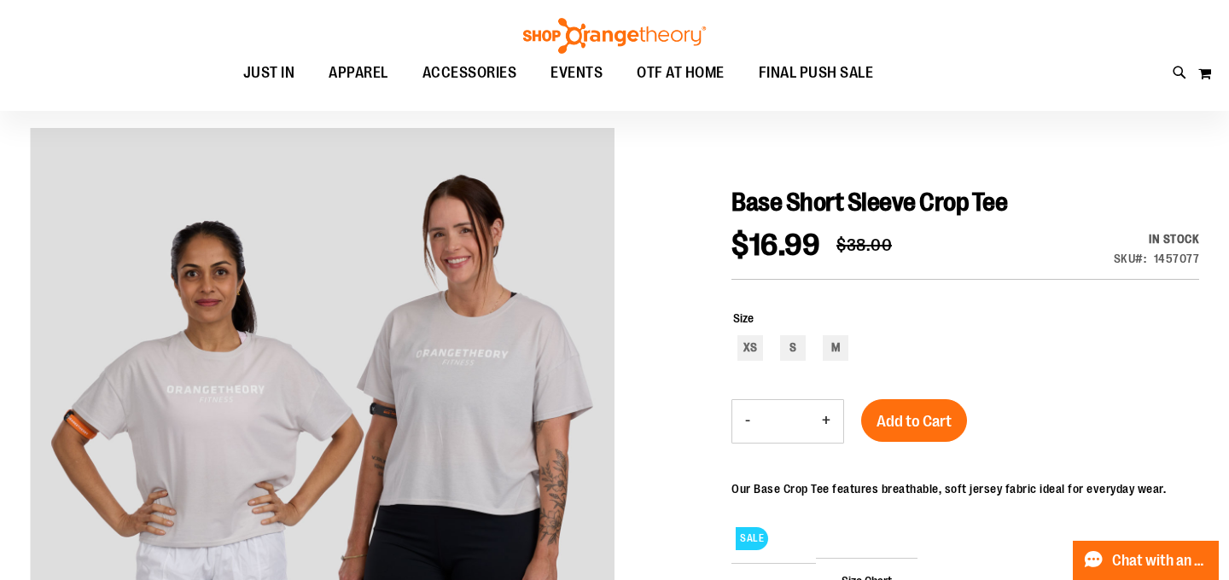
scroll to position [93, 0]
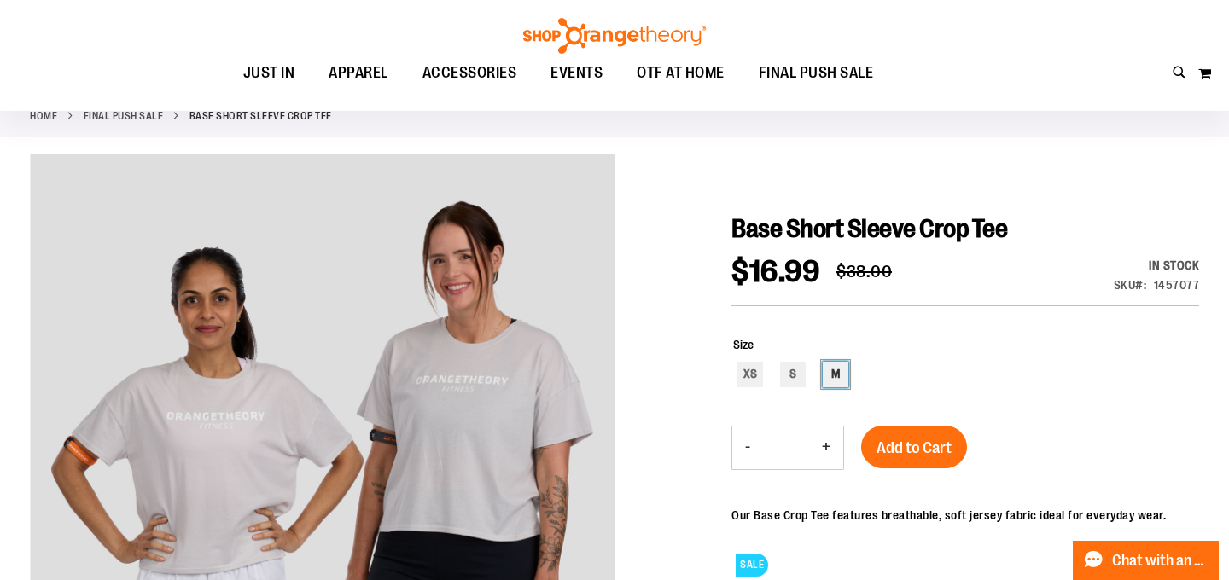
click at [836, 375] on div "M" at bounding box center [836, 375] width 26 height 26
type input "***"
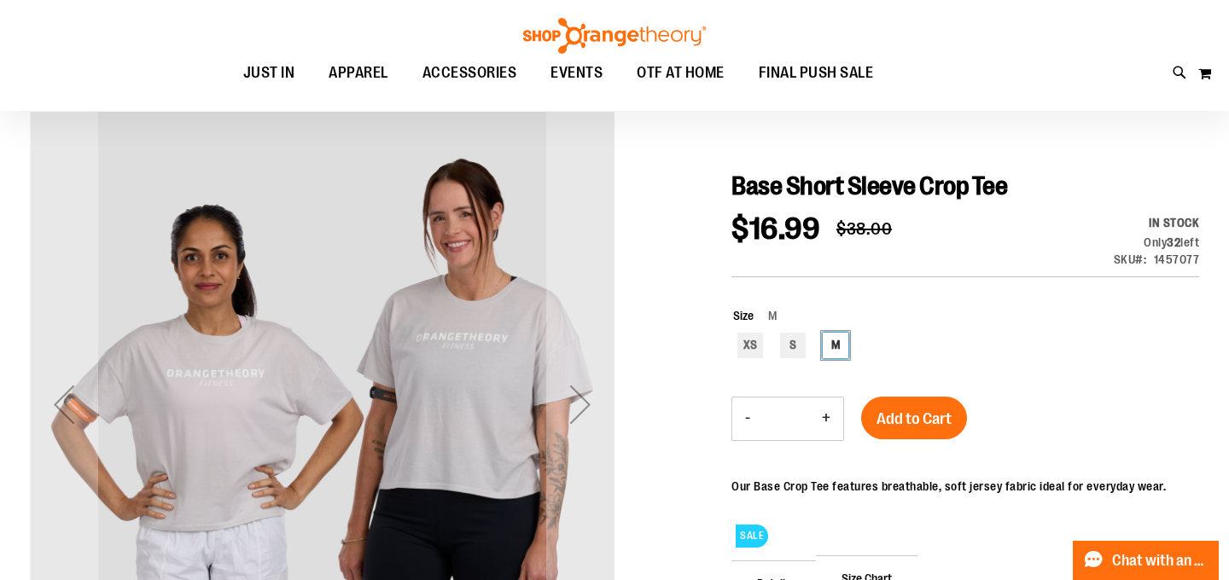
scroll to position [163, 0]
